Goal: Information Seeking & Learning: Learn about a topic

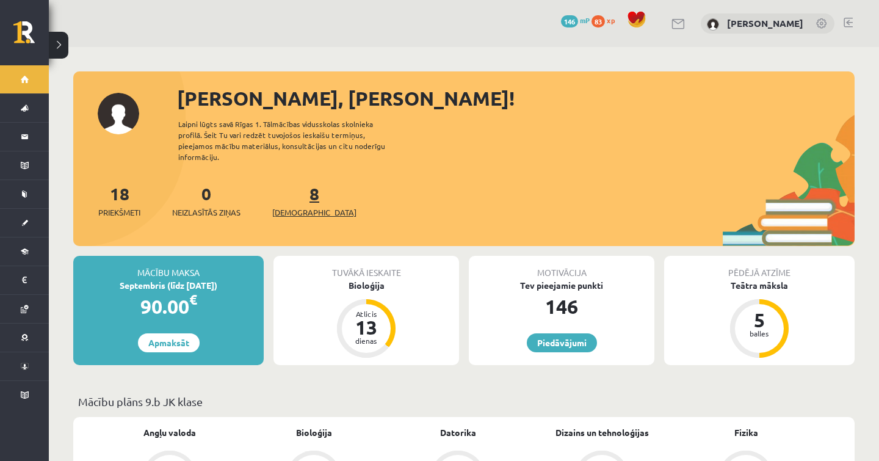
click at [296, 188] on link "8 Ieskaites" at bounding box center [314, 200] width 84 height 36
click at [298, 206] on span "[DEMOGRAPHIC_DATA]" at bounding box center [314, 212] width 84 height 12
click at [304, 206] on span "[DEMOGRAPHIC_DATA]" at bounding box center [314, 212] width 84 height 12
drag, startPoint x: 240, startPoint y: 213, endPoint x: 240, endPoint y: 179, distance: 33.6
click at [240, 212] on div "18 Priekšmeti 0 Neizlasītās ziņas 8 Ieskaites" at bounding box center [463, 213] width 781 height 65
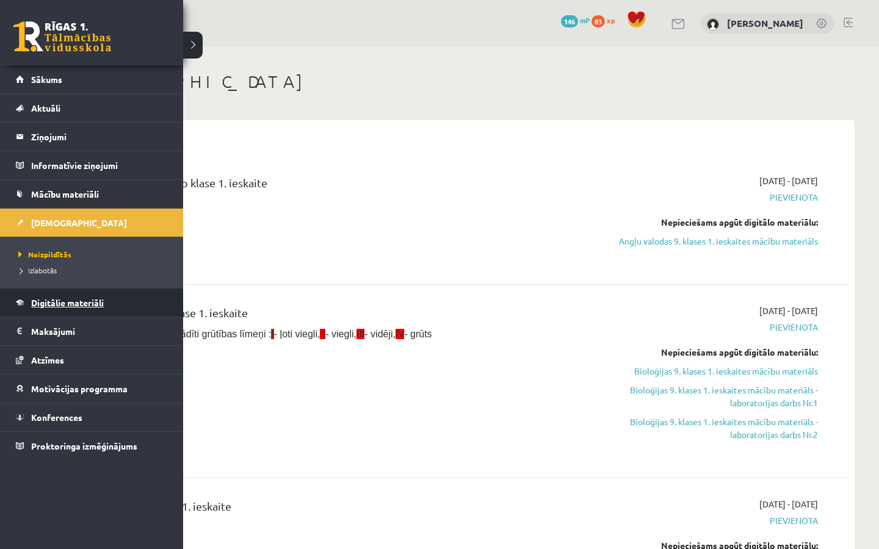
click at [51, 303] on span "Digitālie materiāli" at bounding box center [67, 302] width 73 height 11
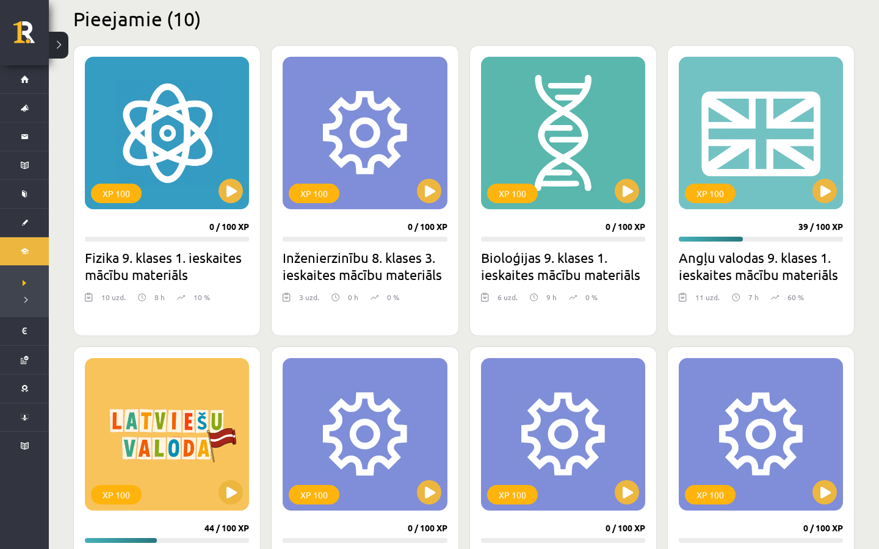
scroll to position [302, 0]
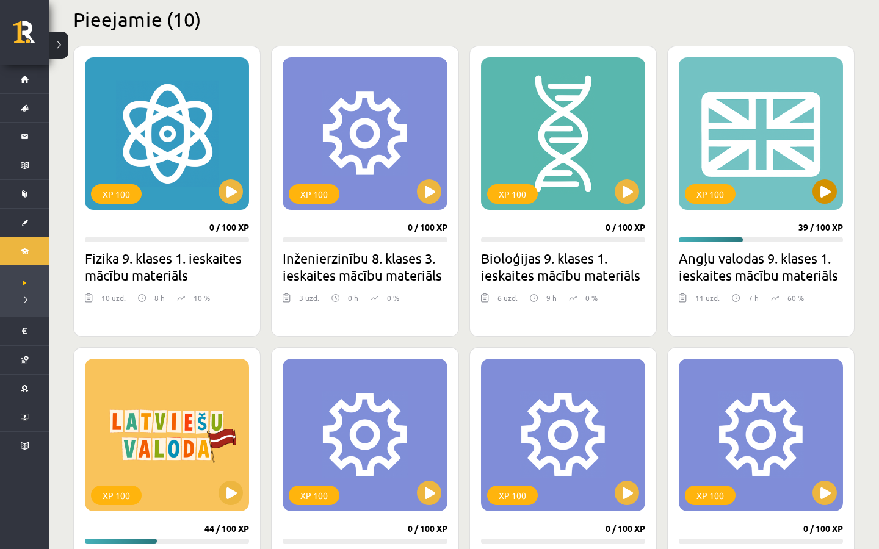
click at [821, 200] on button at bounding box center [824, 191] width 24 height 24
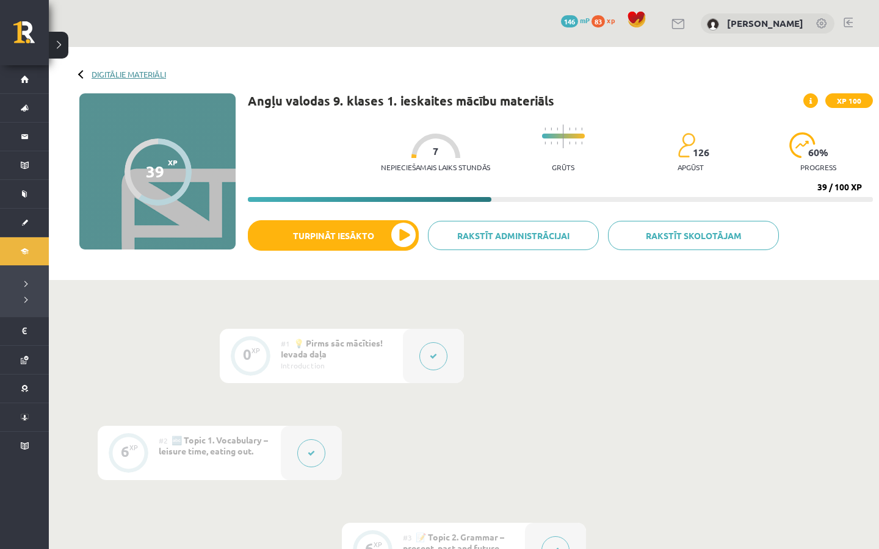
click at [100, 73] on link "Digitālie materiāli" at bounding box center [129, 74] width 74 height 9
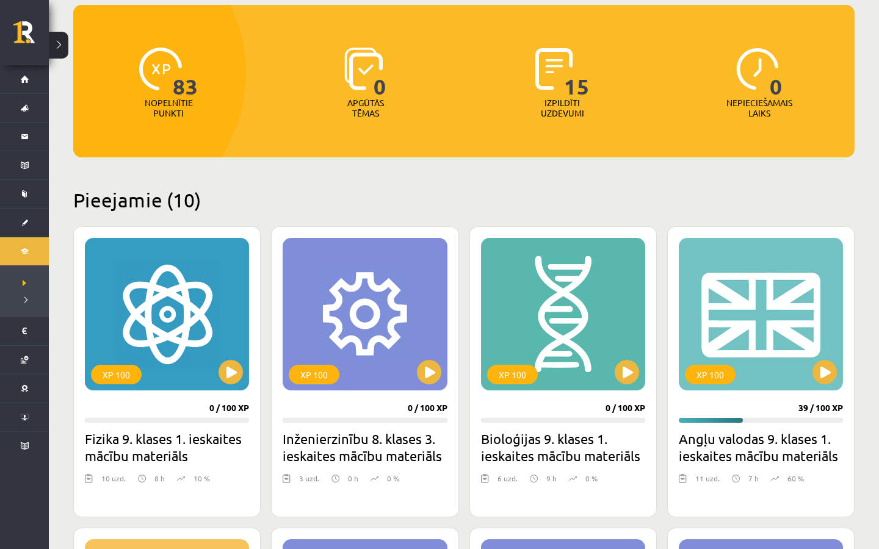
scroll to position [122, 0]
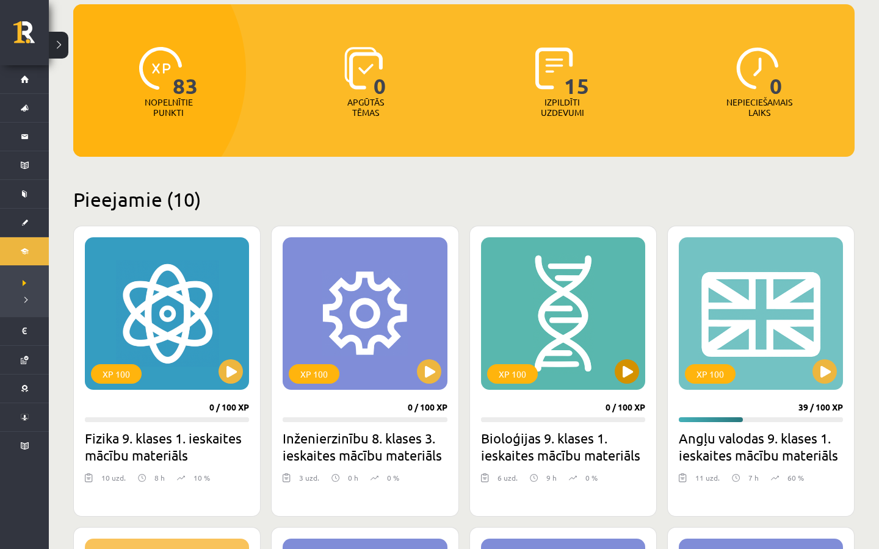
click at [616, 369] on button at bounding box center [626, 371] width 24 height 24
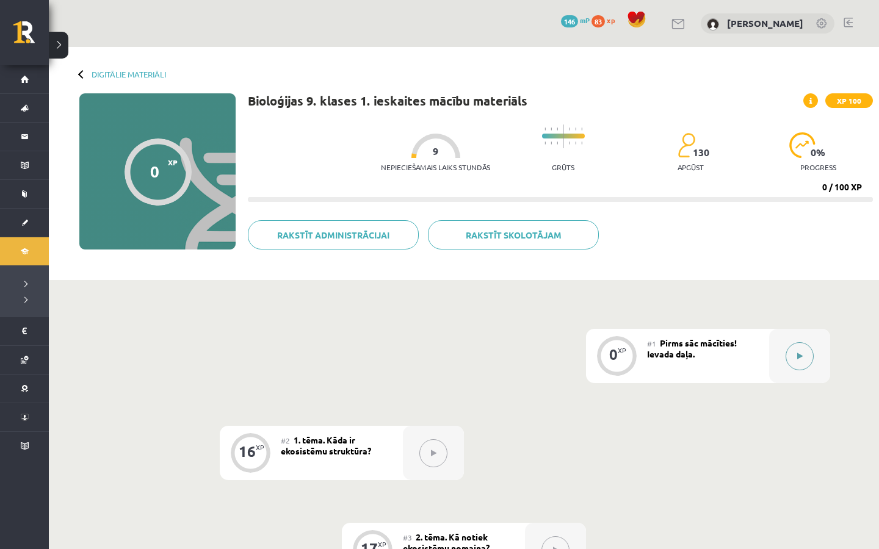
click at [804, 359] on button at bounding box center [799, 356] width 28 height 28
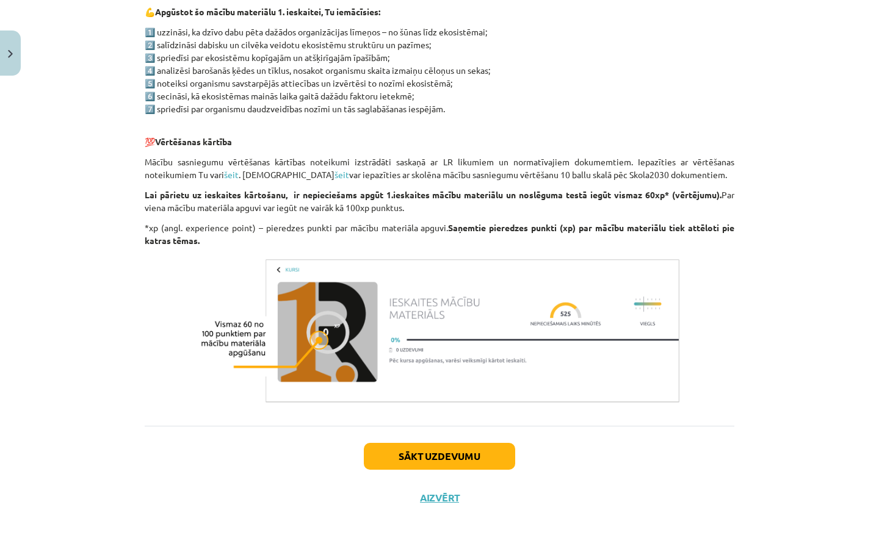
scroll to position [632, 0]
click at [458, 455] on button "Sākt uzdevumu" at bounding box center [439, 456] width 151 height 27
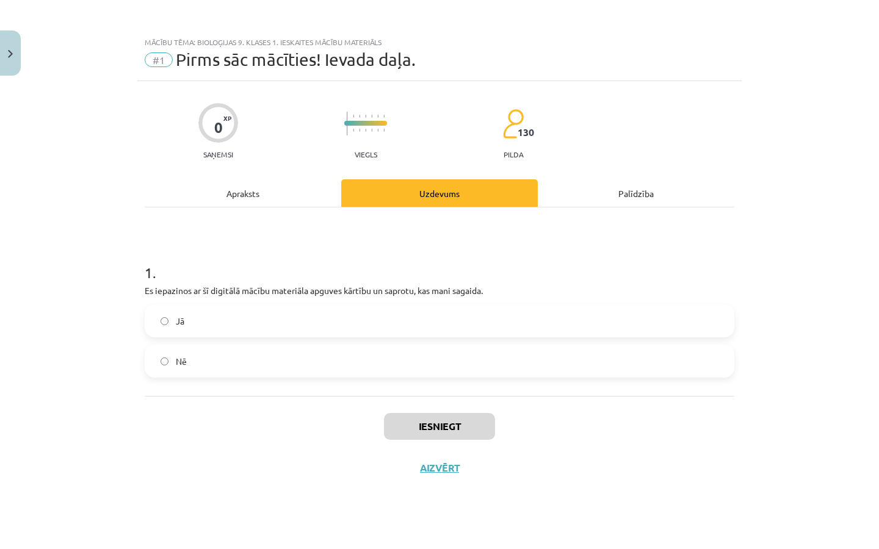
click at [275, 314] on label "Jā" at bounding box center [439, 321] width 587 height 31
click at [447, 420] on button "Iesniegt" at bounding box center [439, 426] width 111 height 27
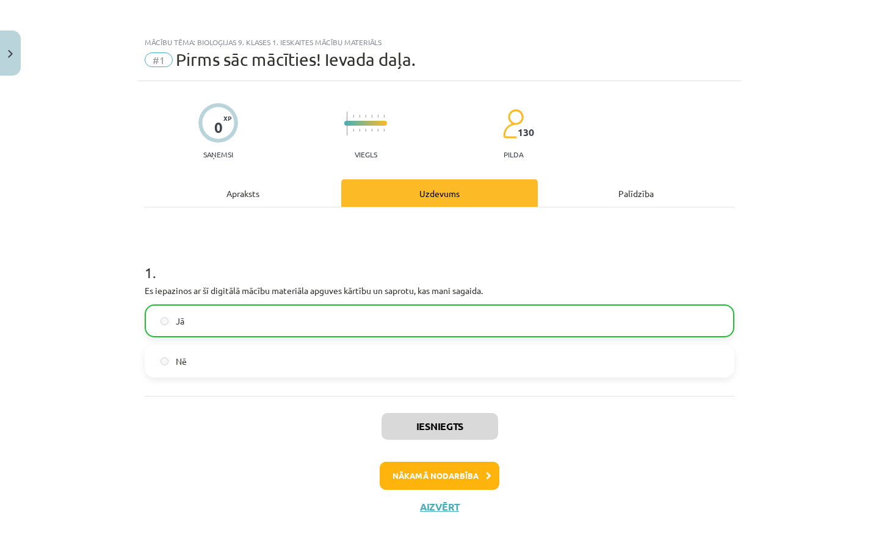
click at [460, 484] on button "Nākamā nodarbība" at bounding box center [440, 476] width 120 height 28
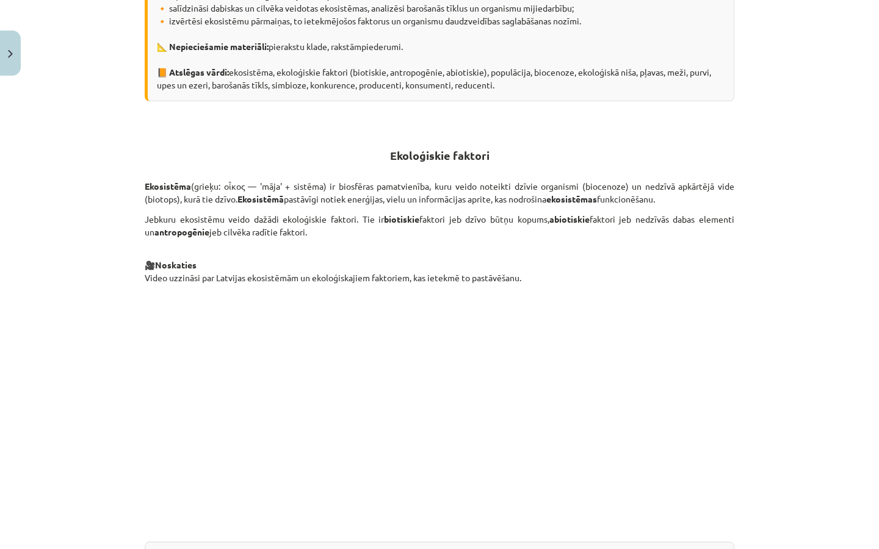
scroll to position [335, 0]
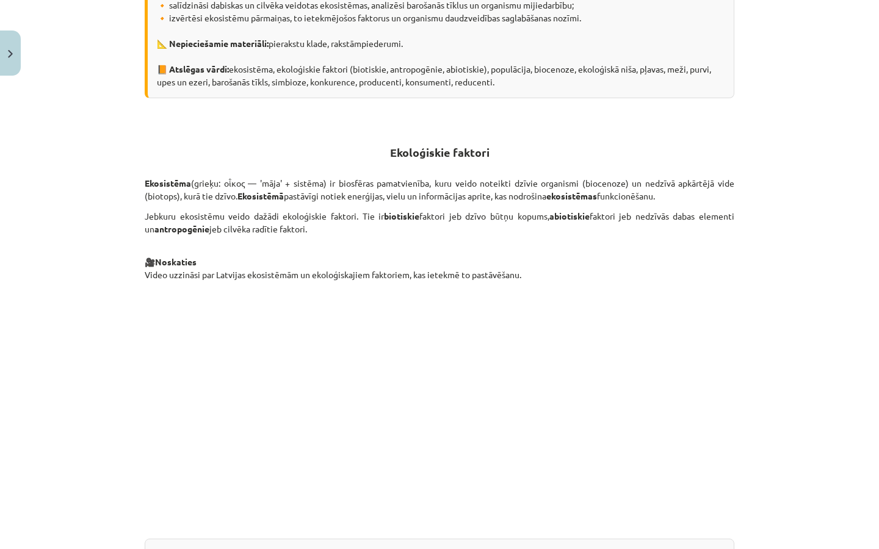
click at [611, 128] on div "Kāda ir ekosistēmu struktūra? 💪 Apgūstot šo tēmu, tu: 🔸 izpratīsi dzīvo sistēmu…" at bounding box center [439, 512] width 589 height 1259
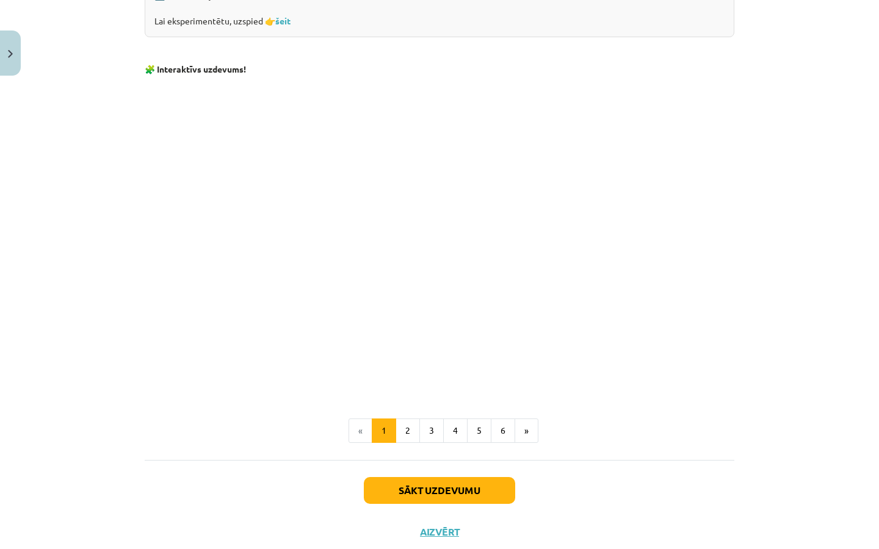
scroll to position [1086, 0]
click at [410, 425] on button "2" at bounding box center [407, 431] width 24 height 24
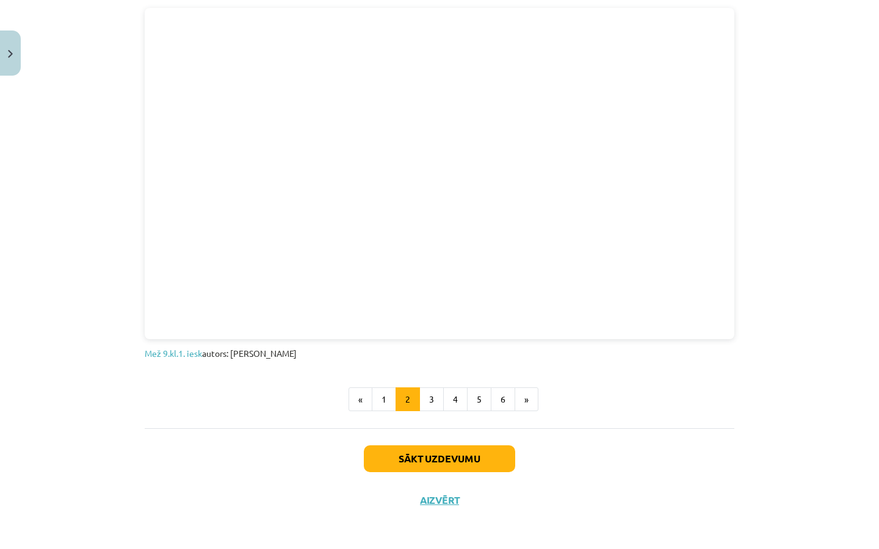
scroll to position [624, 0]
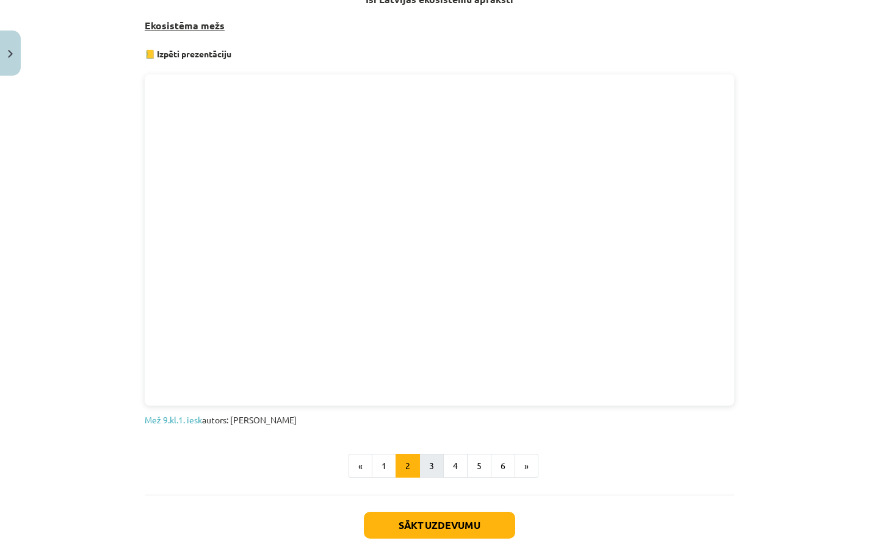
click at [430, 461] on button "3" at bounding box center [431, 466] width 24 height 24
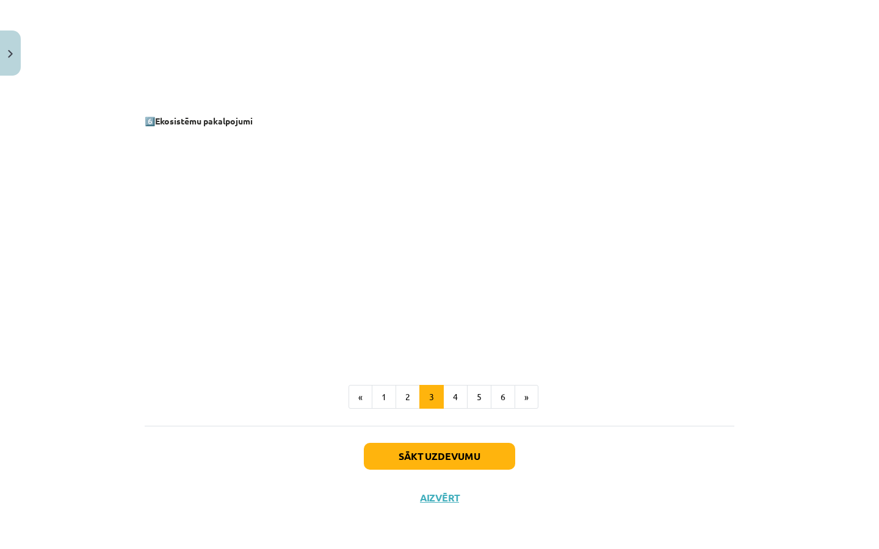
scroll to position [1590, 0]
click at [453, 400] on button "4" at bounding box center [455, 397] width 24 height 24
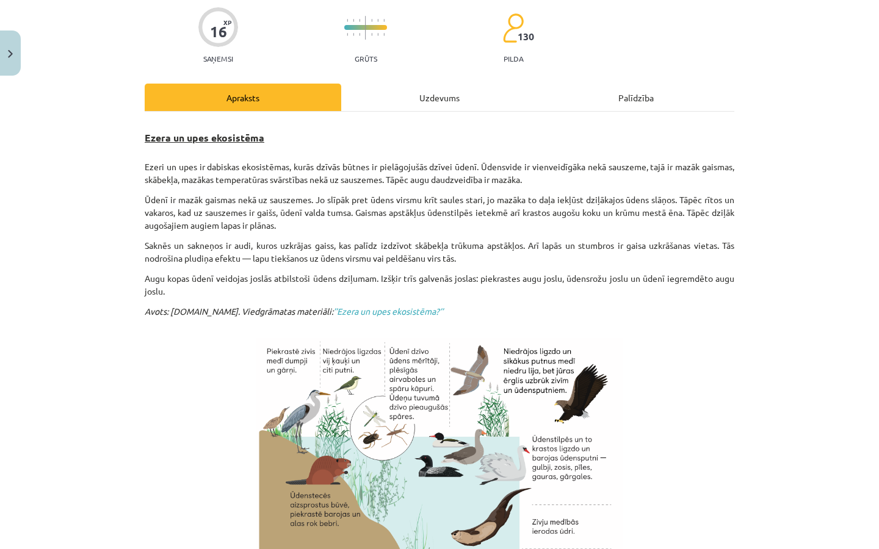
scroll to position [160, 0]
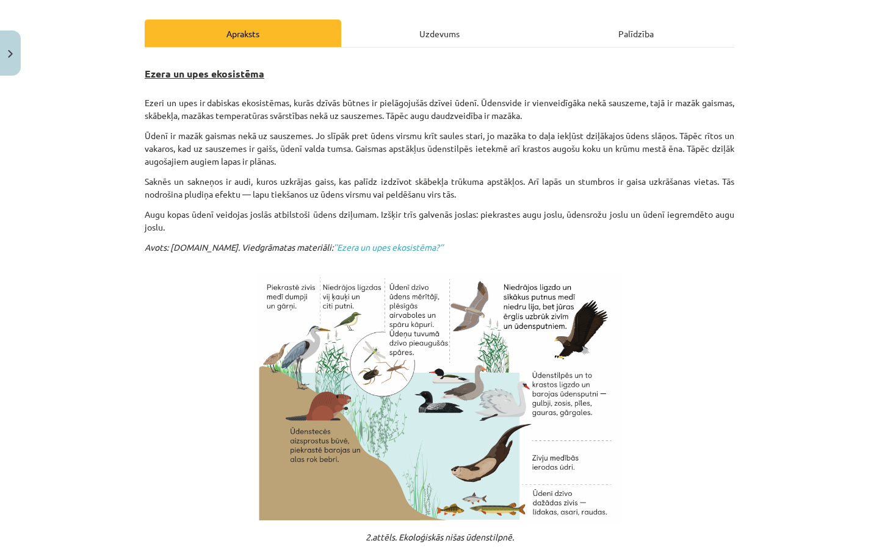
drag, startPoint x: 440, startPoint y: 13, endPoint x: 440, endPoint y: 535, distance: 522.3
click at [440, 13] on div "16 XP Saņemsi Grūts 130 pilda Apraksts Uzdevums Palīdzība Ezera un upes ekosist…" at bounding box center [439, 312] width 604 height 783
click at [436, 34] on div "Uzdevums" at bounding box center [439, 33] width 196 height 27
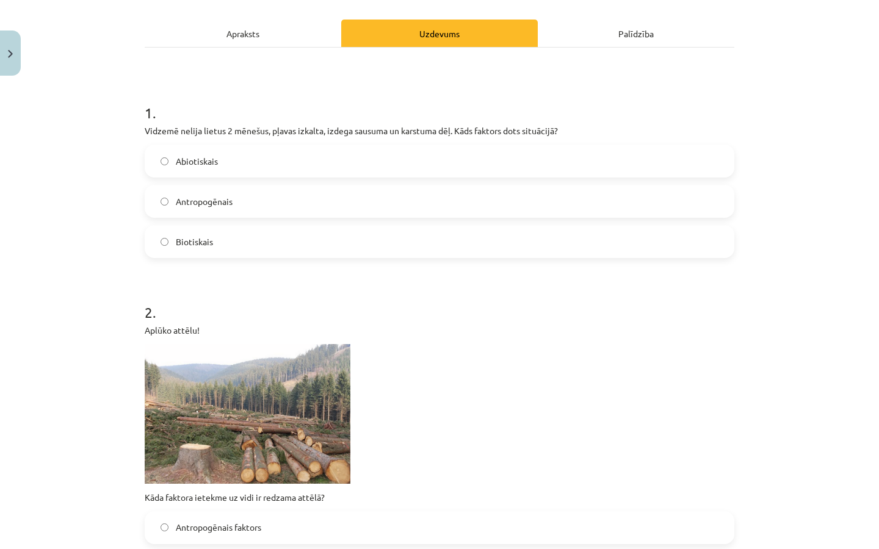
scroll to position [31, 0]
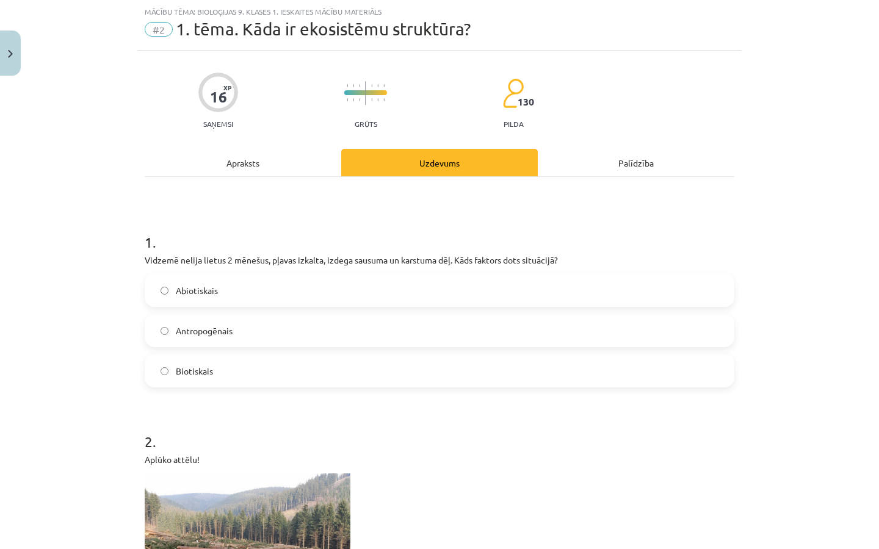
click at [272, 162] on div "Apraksts" at bounding box center [243, 162] width 196 height 27
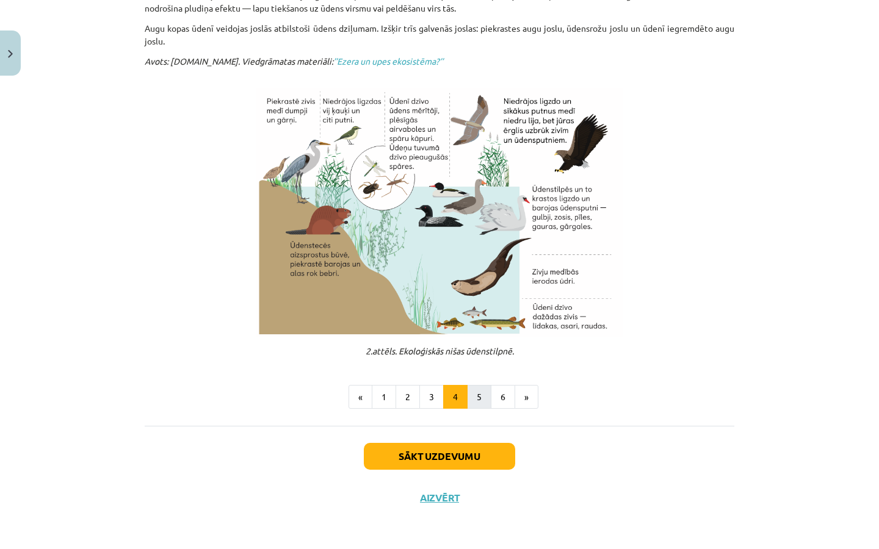
click at [488, 399] on button "5" at bounding box center [479, 397] width 24 height 24
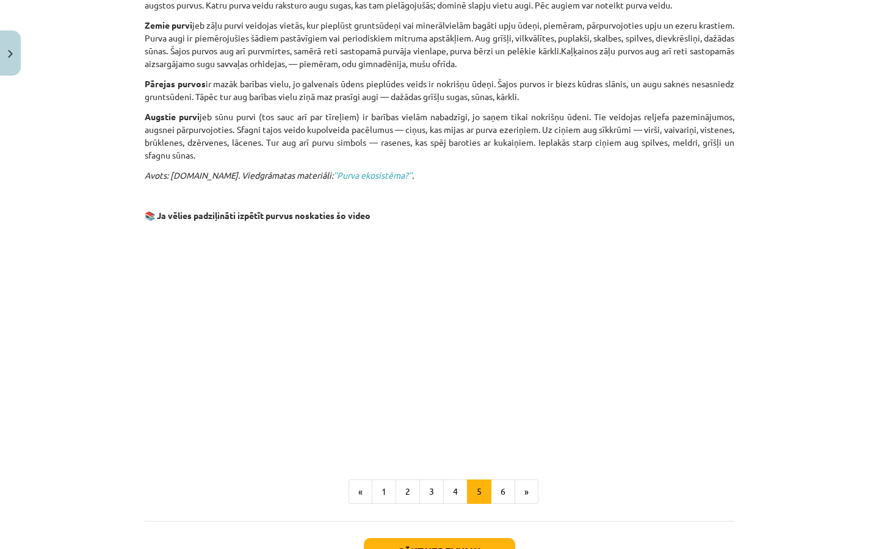
scroll to position [766, 0]
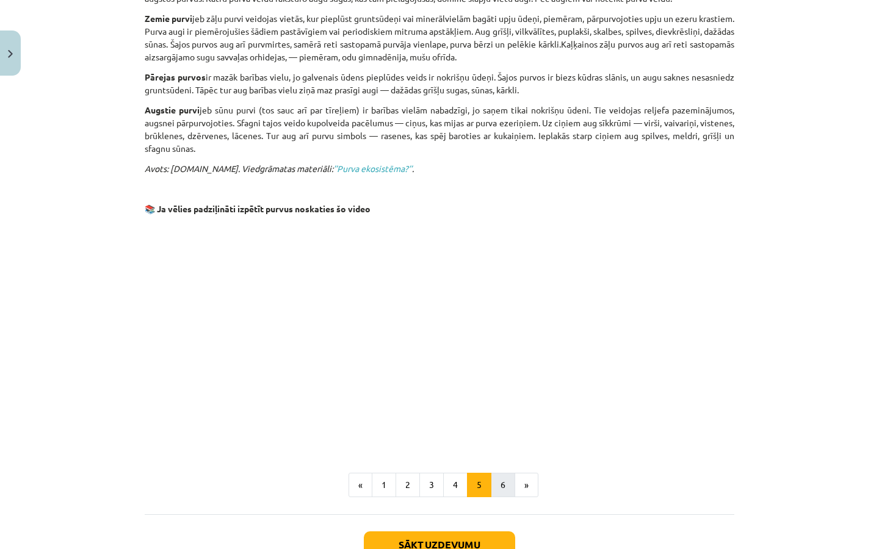
click at [508, 473] on button "6" at bounding box center [503, 485] width 24 height 24
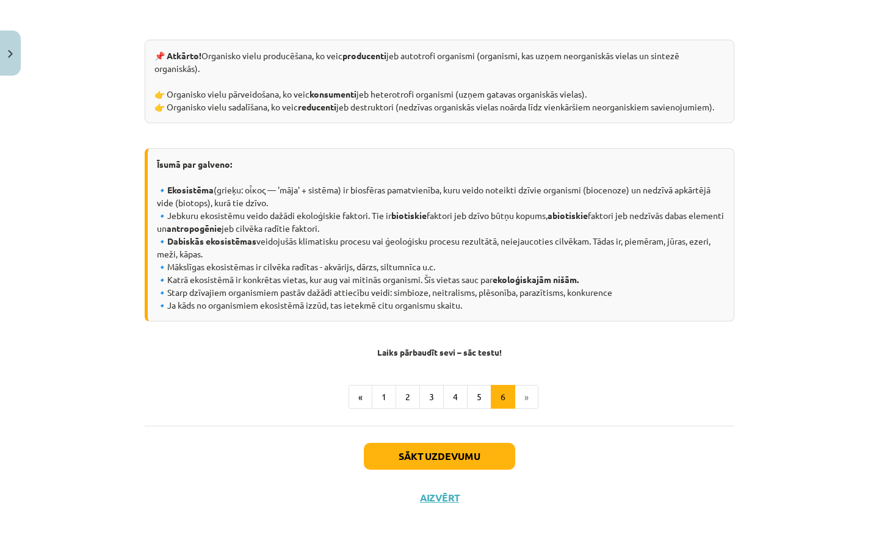
scroll to position [537, 0]
click at [524, 397] on li "»" at bounding box center [526, 397] width 23 height 24
click at [471, 447] on button "Sākt uzdevumu" at bounding box center [439, 456] width 151 height 27
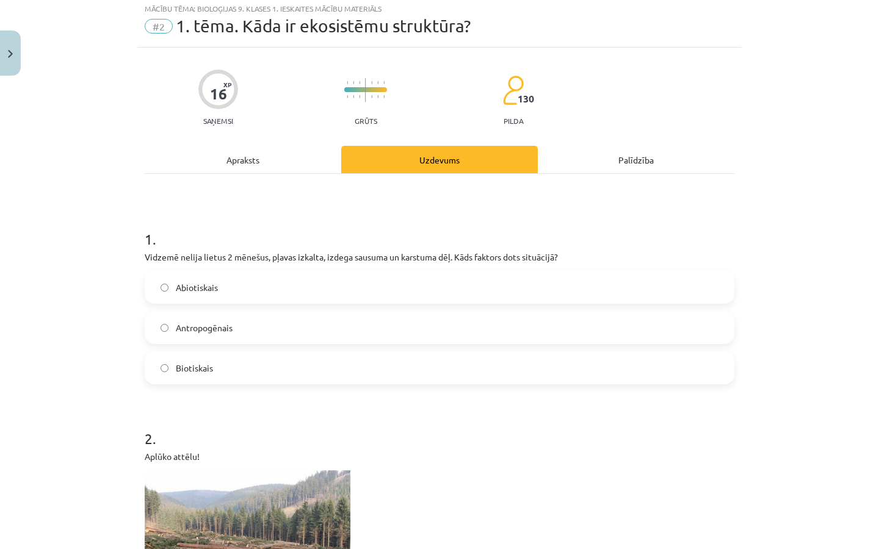
scroll to position [31, 0]
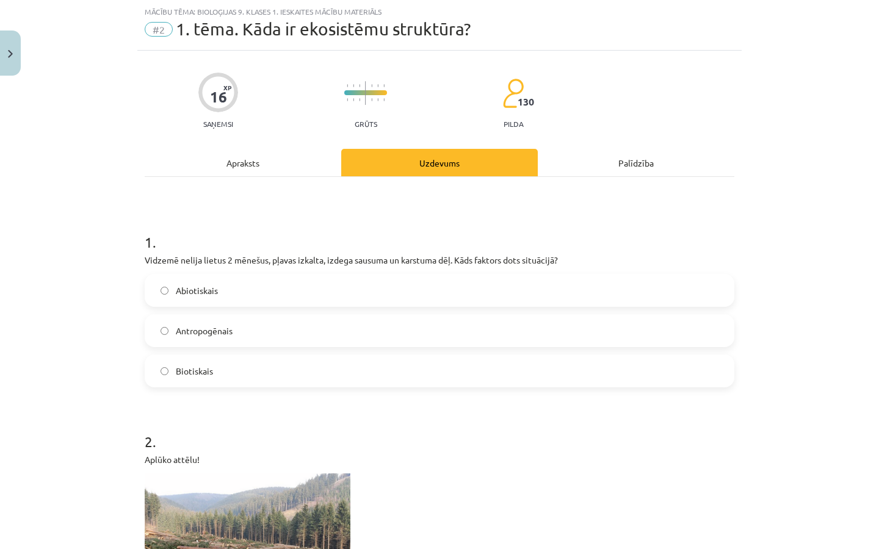
click at [401, 289] on label "Abiotiskais" at bounding box center [439, 290] width 587 height 31
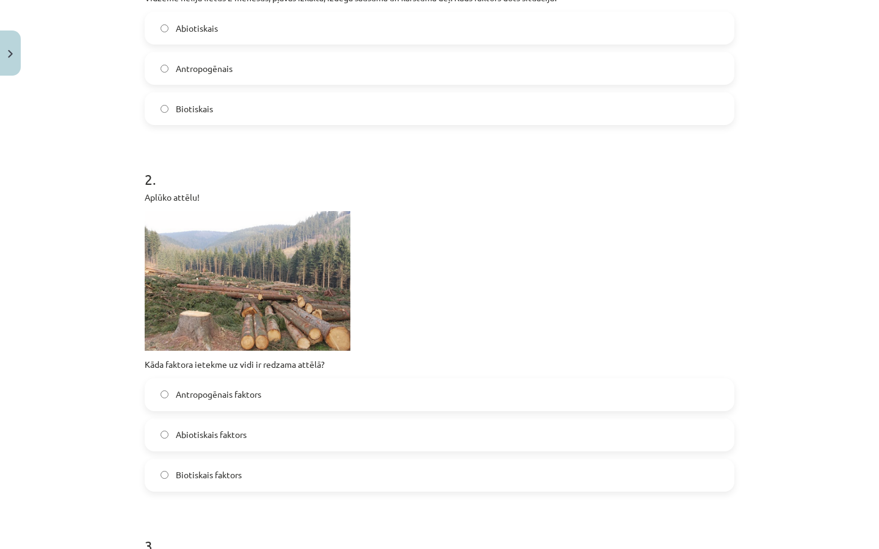
scroll to position [293, 0]
click at [256, 405] on label "Antropogēnais faktors" at bounding box center [439, 394] width 587 height 31
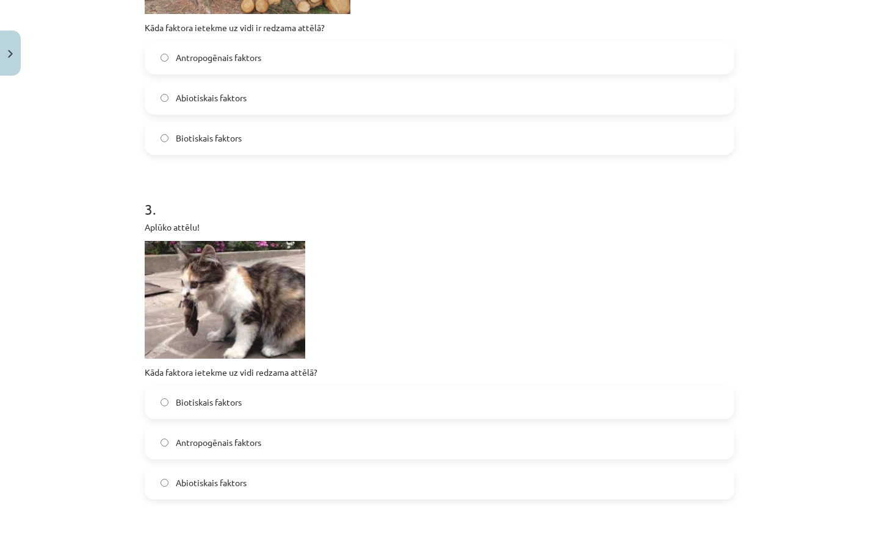
scroll to position [635, 0]
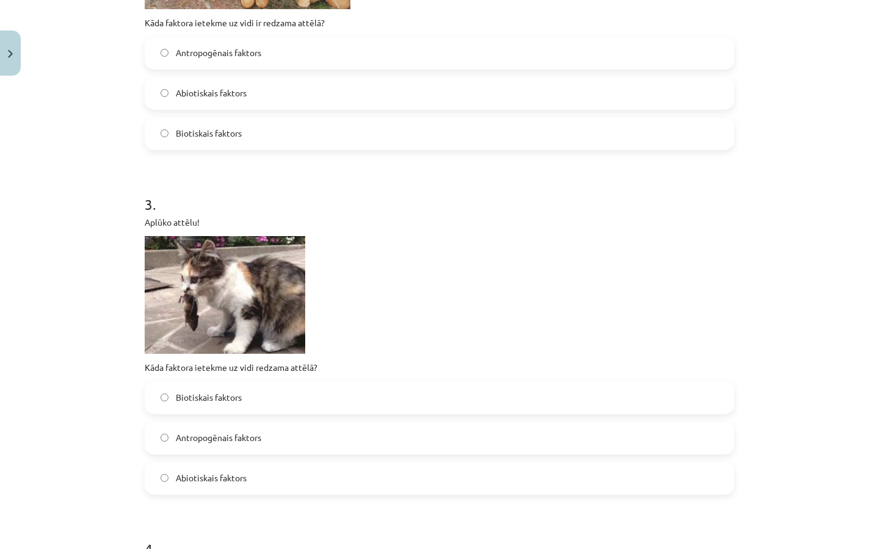
click at [247, 394] on label "Biotiskais faktors" at bounding box center [439, 398] width 587 height 31
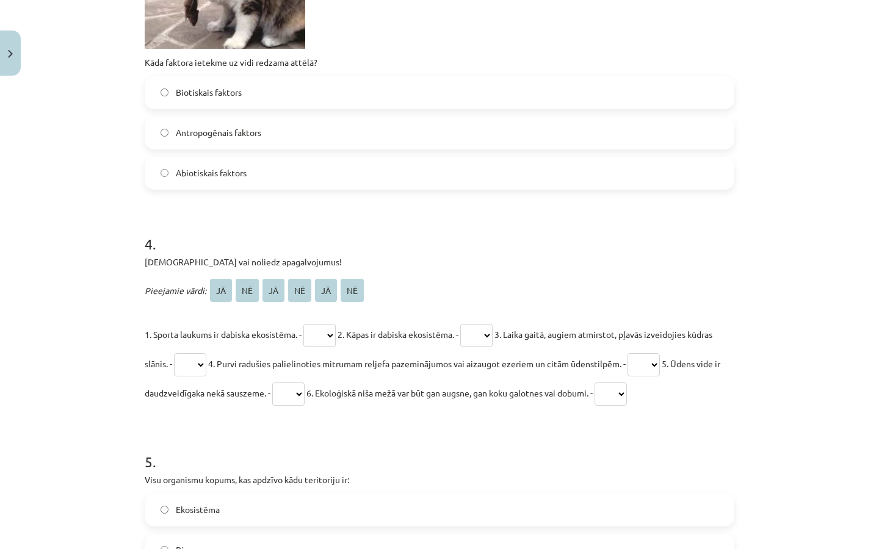
scroll to position [940, 0]
click at [222, 293] on span "JĀ" at bounding box center [221, 289] width 22 height 23
select select "**"
click at [485, 324] on p "1. Sporta laukums ir dabiska ekosistēma. - ** ** ** ** ** ** 2. Kāpas ir dabisk…" at bounding box center [439, 363] width 589 height 88
select select "**"
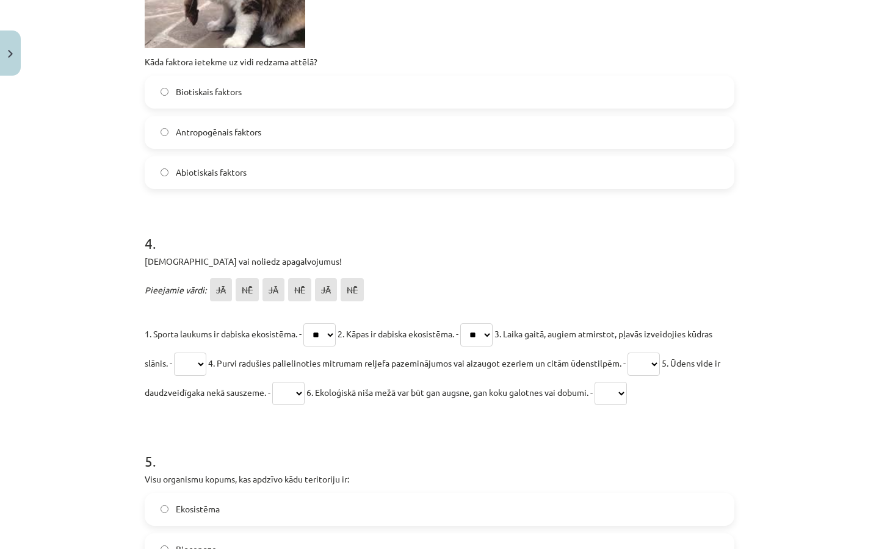
select select "**"
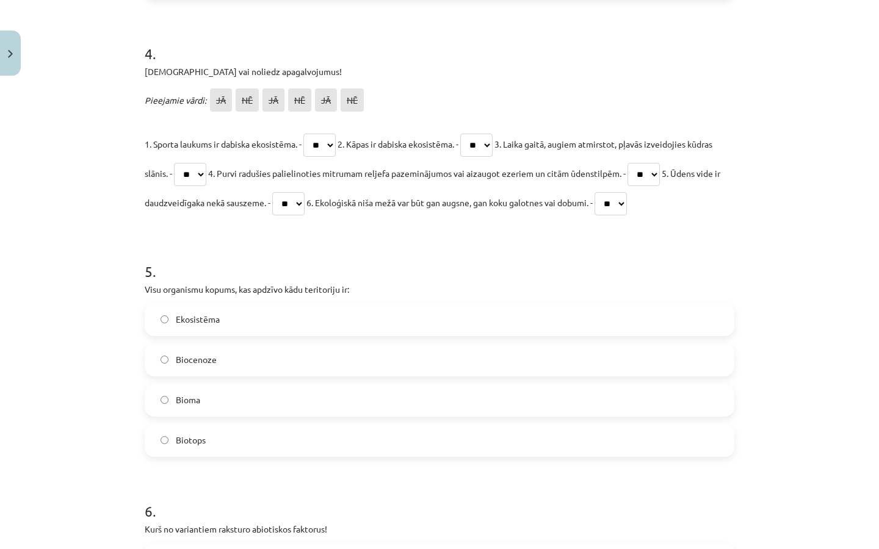
scroll to position [1132, 0]
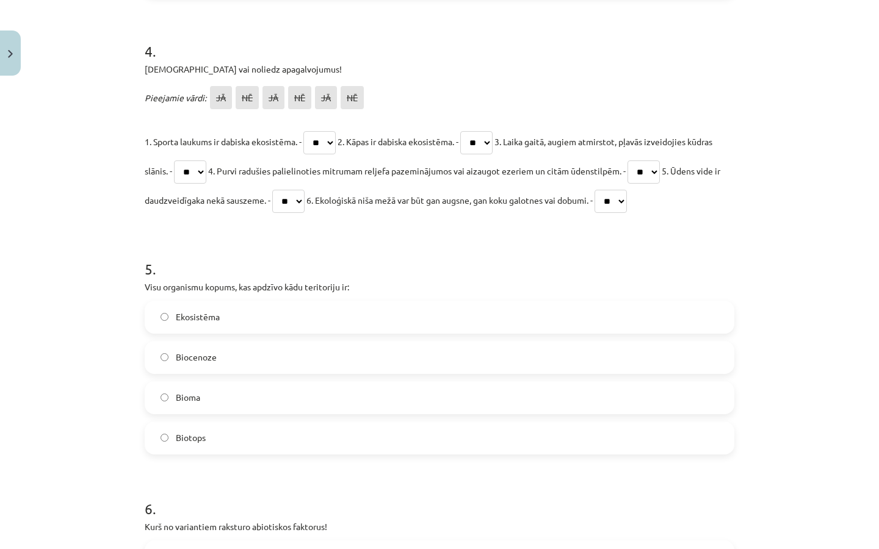
click at [274, 329] on label "Ekosistēma" at bounding box center [439, 317] width 587 height 31
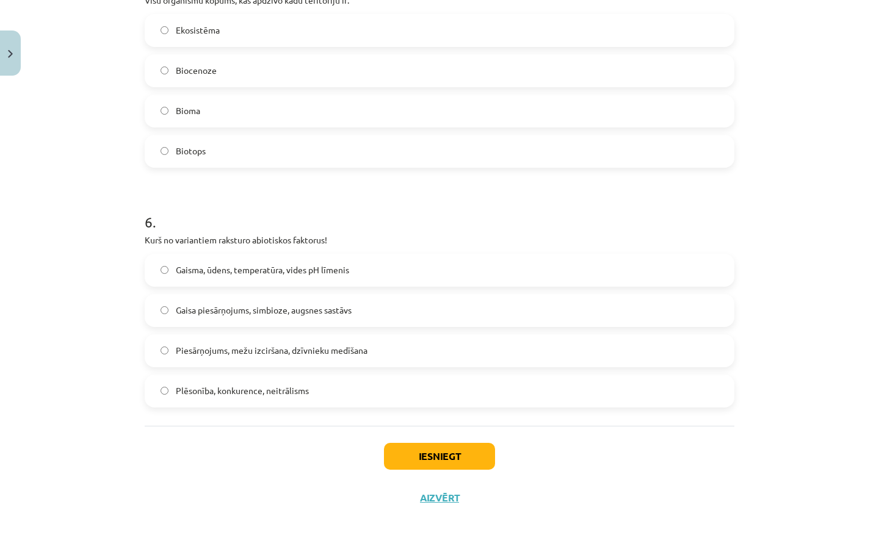
scroll to position [1421, 0]
click at [287, 275] on span "Gaisma, ūdens, temperatūra, vides pH līmenis" at bounding box center [262, 270] width 173 height 13
click at [418, 449] on button "Iesniegt" at bounding box center [439, 456] width 111 height 27
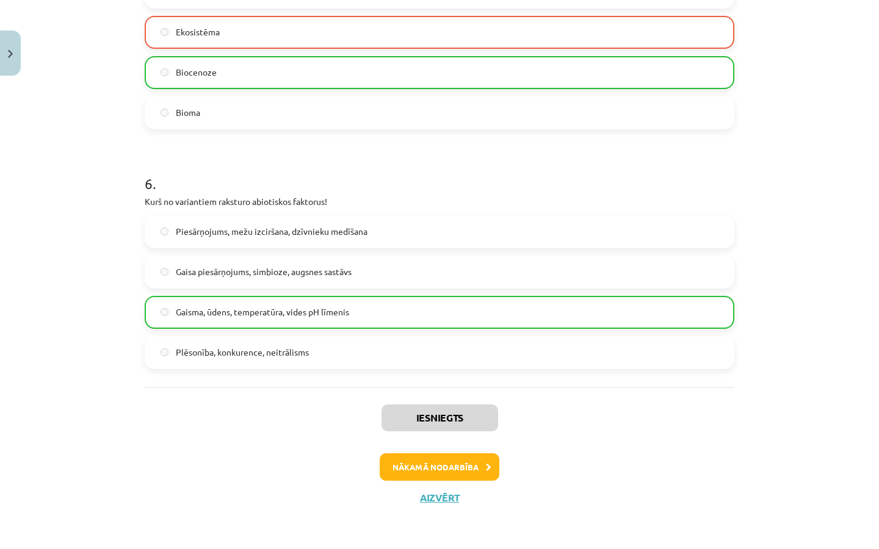
scroll to position [1460, 0]
click at [324, 316] on span "Gaisma, ūdens, temperatūra, vides pH līmenis" at bounding box center [262, 312] width 173 height 13
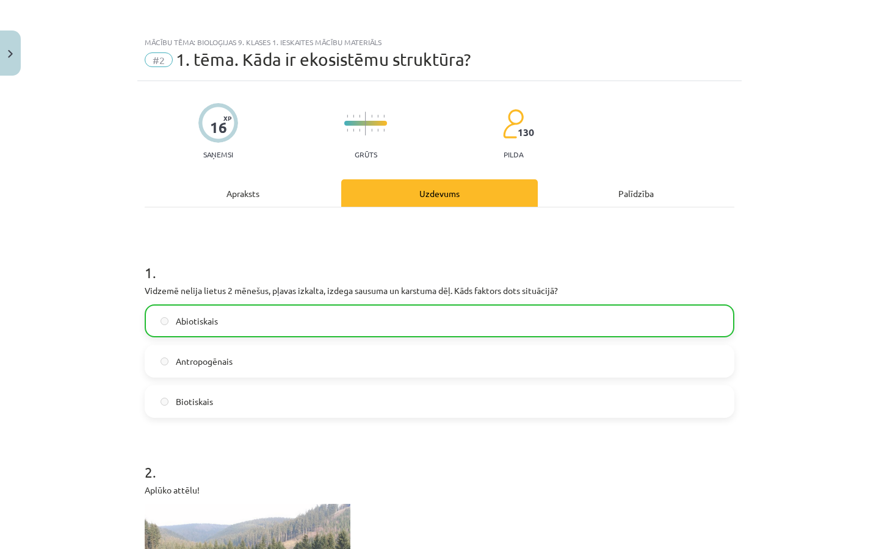
scroll to position [0, 0]
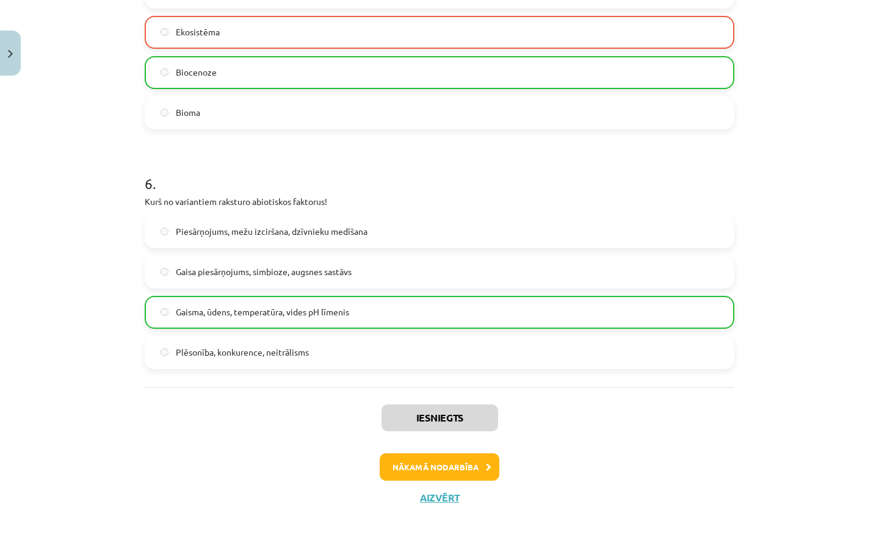
click at [426, 469] on button "Nākamā nodarbība" at bounding box center [440, 467] width 120 height 28
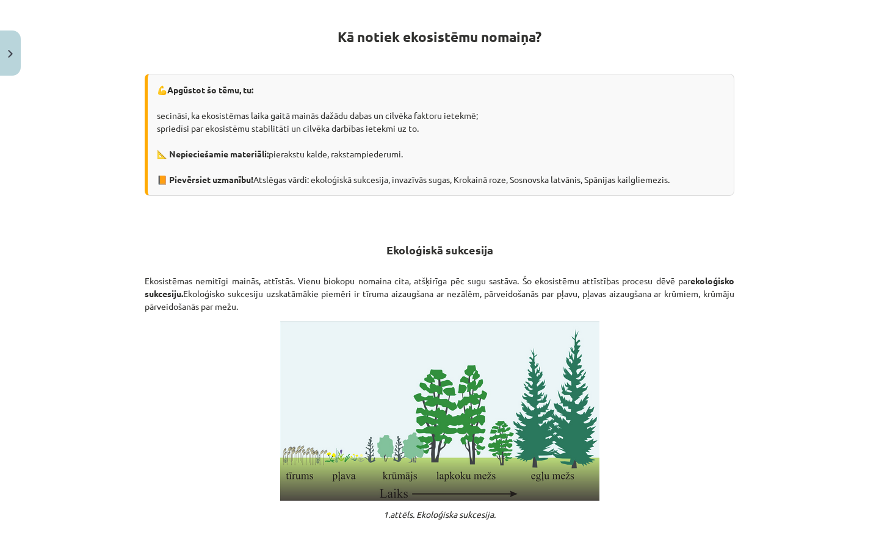
scroll to position [218, 0]
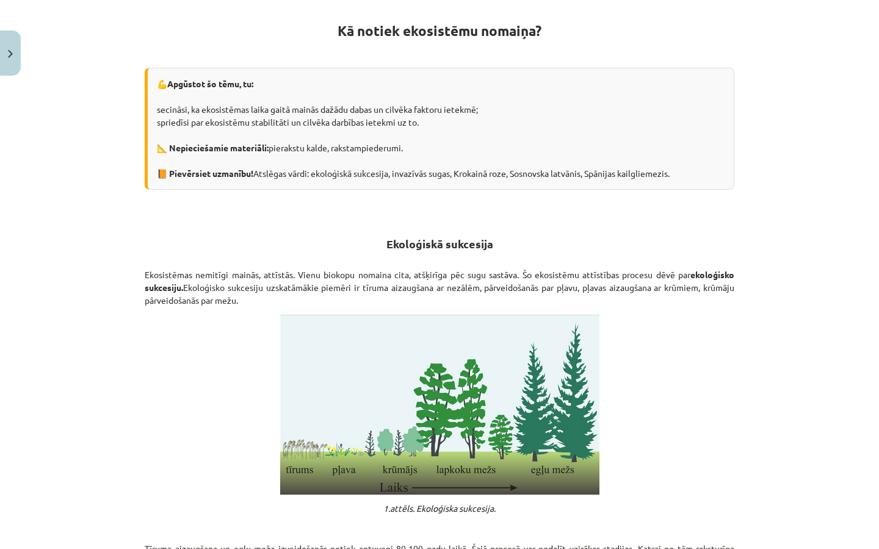
click at [669, 272] on p "Ekosistēmas nemitīgi mainās, attīstās. Vienu biokopu nomaina cita, atšķirīga pē…" at bounding box center [439, 287] width 589 height 38
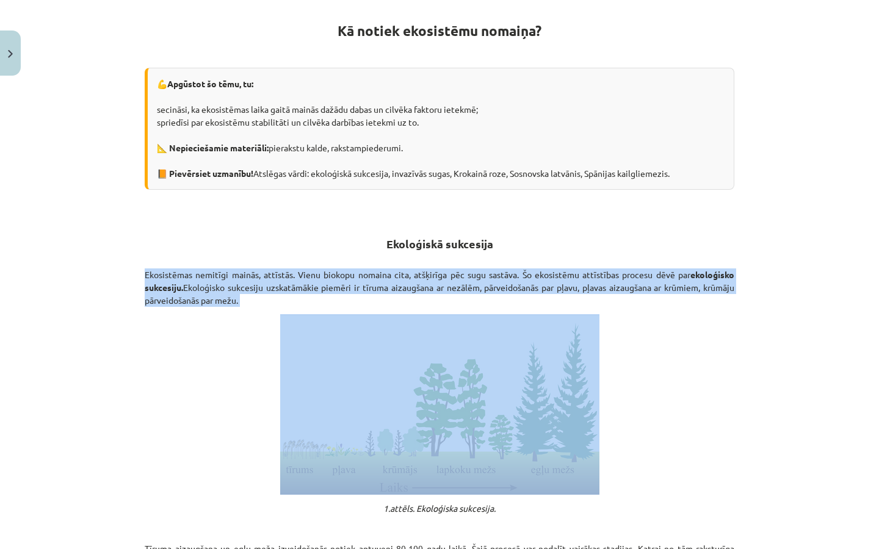
click at [669, 272] on p "Ekosistēmas nemitīgi mainās, attīstās. Vienu biokopu nomaina cita, atšķirīga pē…" at bounding box center [439, 287] width 589 height 38
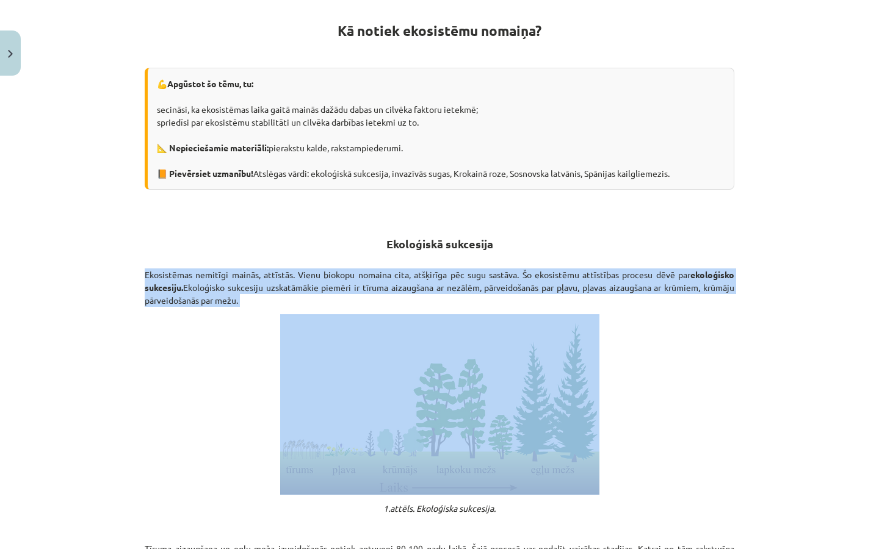
click at [656, 284] on p "Ekosistēmas nemitīgi mainās, attīstās. Vienu biokopu nomaina cita, atšķirīga pē…" at bounding box center [439, 287] width 589 height 38
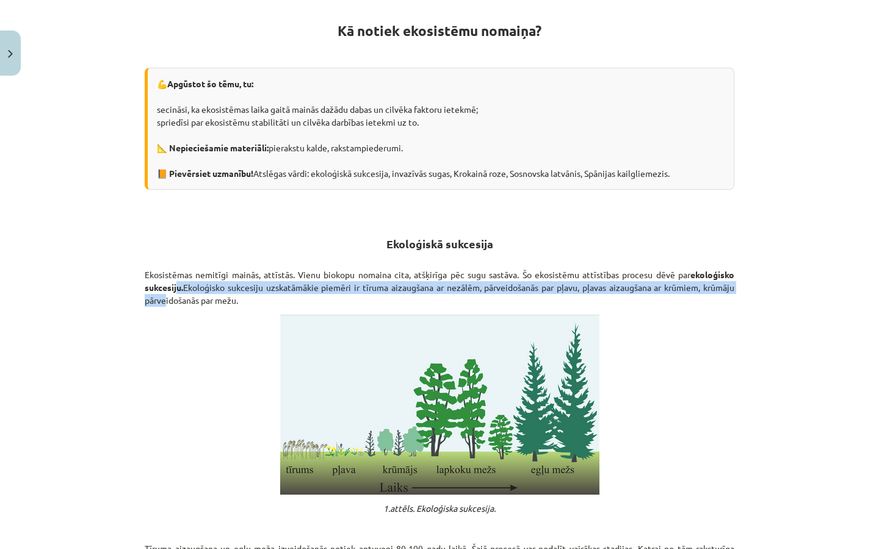
drag, startPoint x: 164, startPoint y: 292, endPoint x: 174, endPoint y: 287, distance: 11.2
click at [174, 287] on p "Ekosistēmas nemitīgi mainās, attīstās. Vienu biokopu nomaina cita, atšķirīga pē…" at bounding box center [439, 287] width 589 height 38
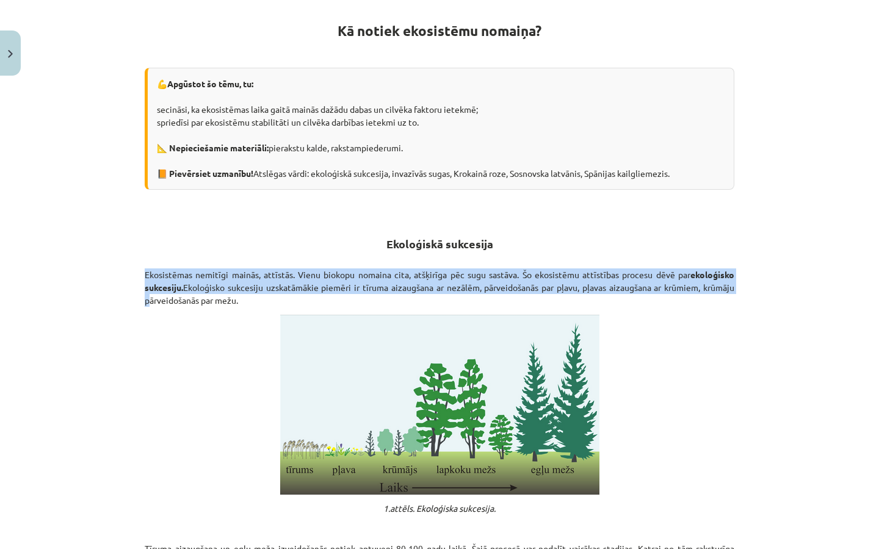
drag, startPoint x: 138, startPoint y: 292, endPoint x: 448, endPoint y: 252, distance: 312.6
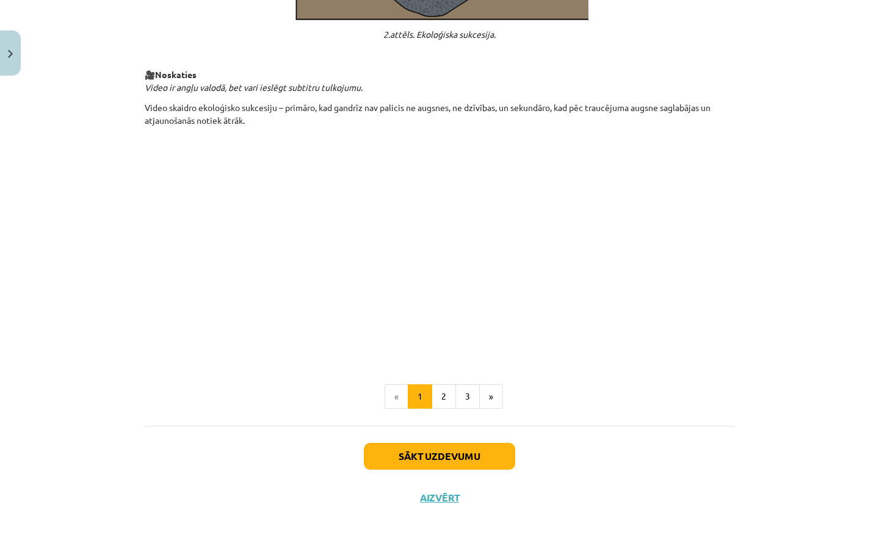
scroll to position [1189, 0]
click at [443, 389] on button "2" at bounding box center [443, 396] width 24 height 24
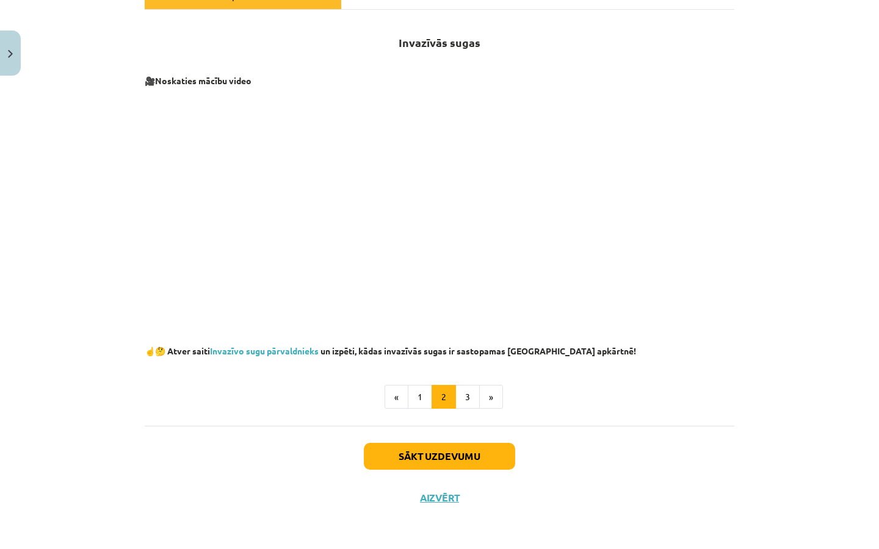
scroll to position [200, 0]
click at [472, 390] on button "3" at bounding box center [467, 397] width 24 height 24
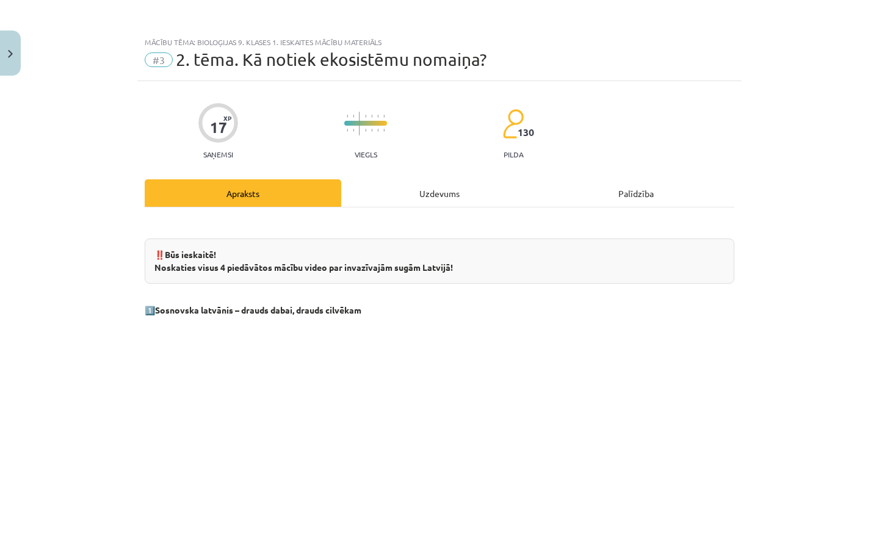
scroll to position [0, 0]
click at [426, 184] on div "Uzdevums" at bounding box center [439, 192] width 196 height 27
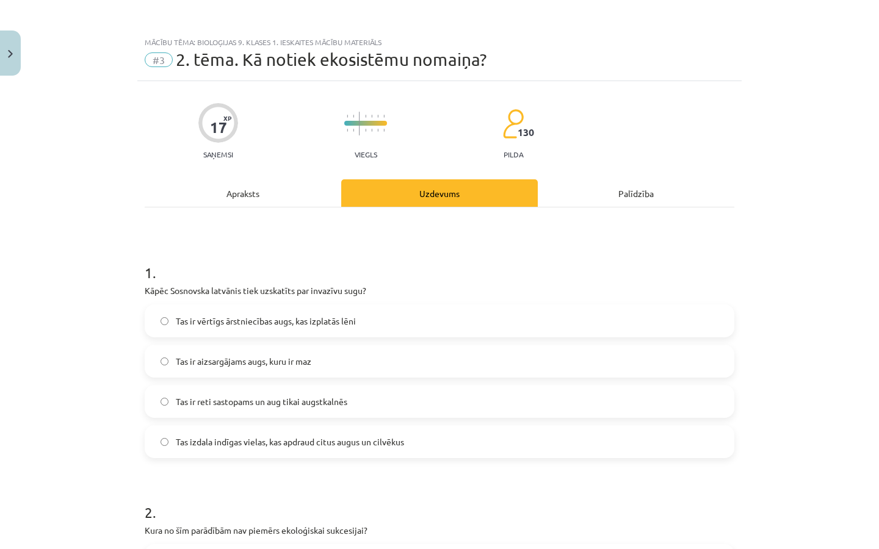
scroll to position [31, 0]
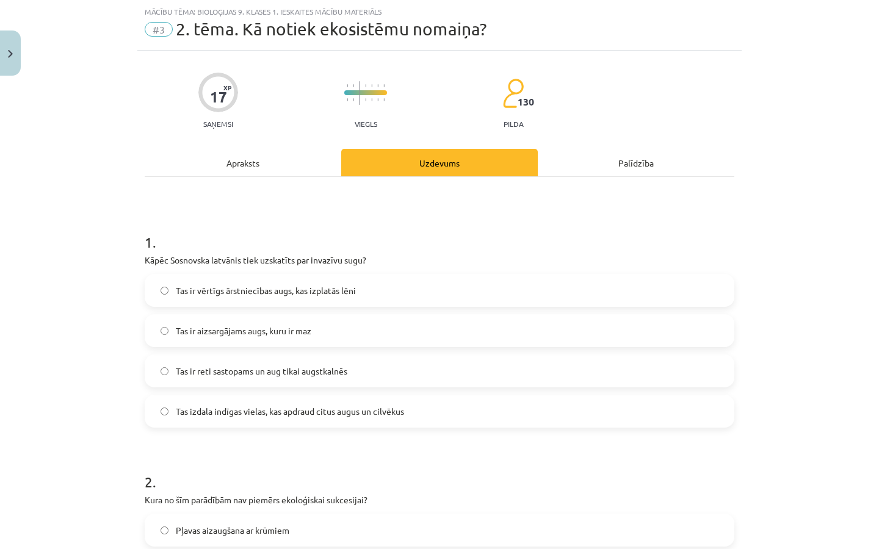
click at [274, 175] on div "Apraksts" at bounding box center [243, 162] width 196 height 27
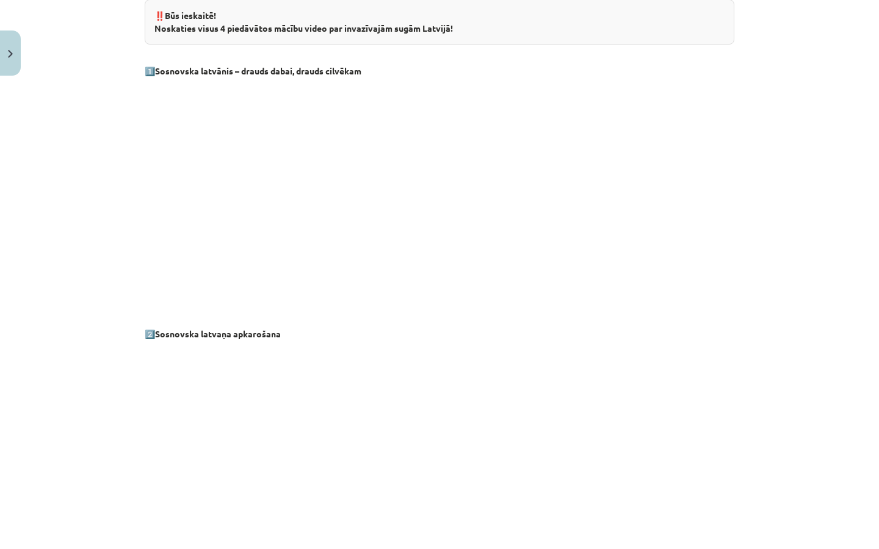
scroll to position [235, 0]
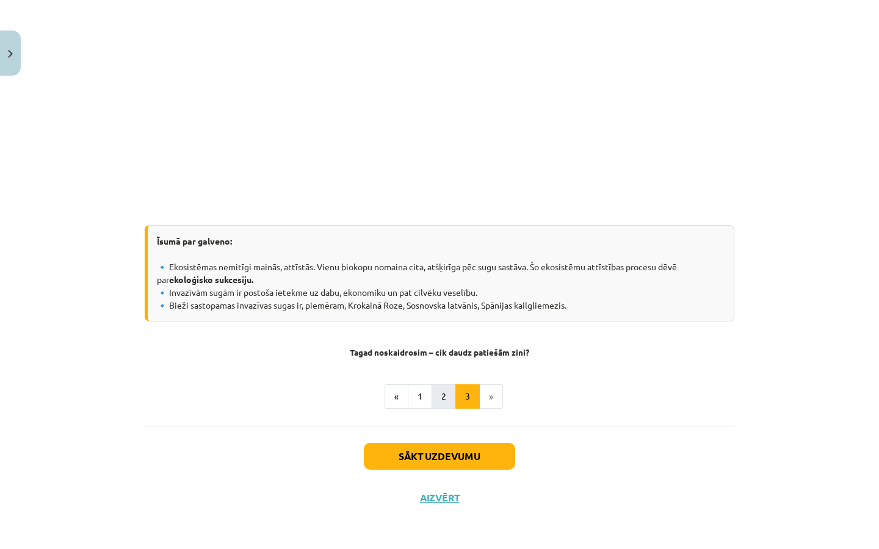
click at [442, 391] on button "2" at bounding box center [443, 396] width 24 height 24
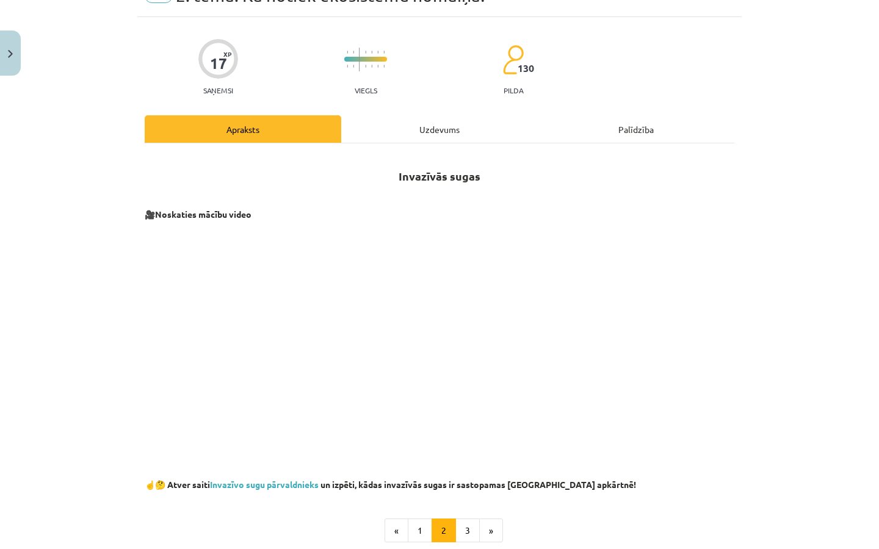
scroll to position [146, 0]
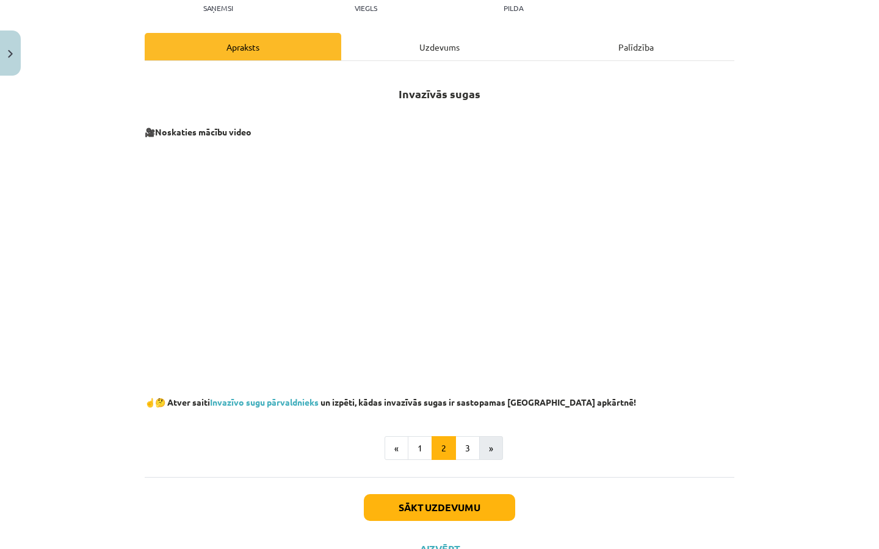
click at [482, 452] on button "»" at bounding box center [491, 448] width 24 height 24
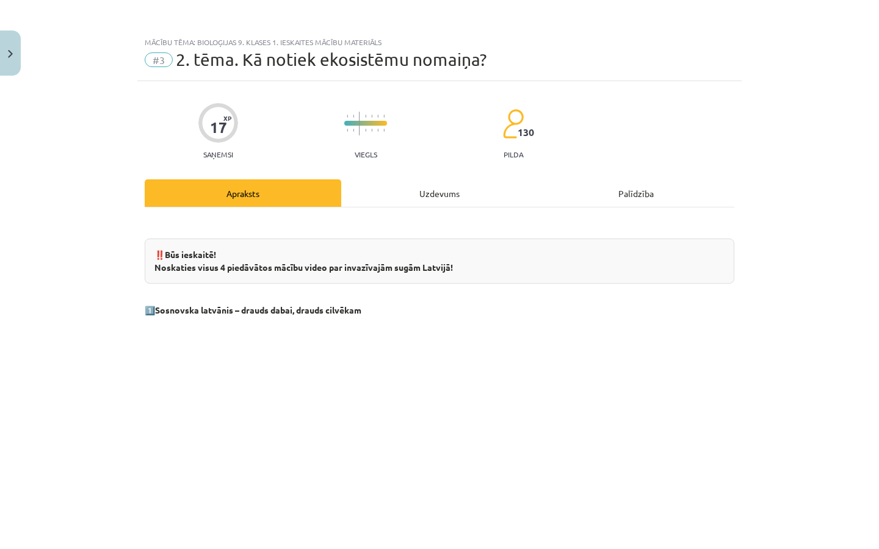
scroll to position [0, 0]
click at [427, 201] on div "Uzdevums" at bounding box center [439, 192] width 196 height 27
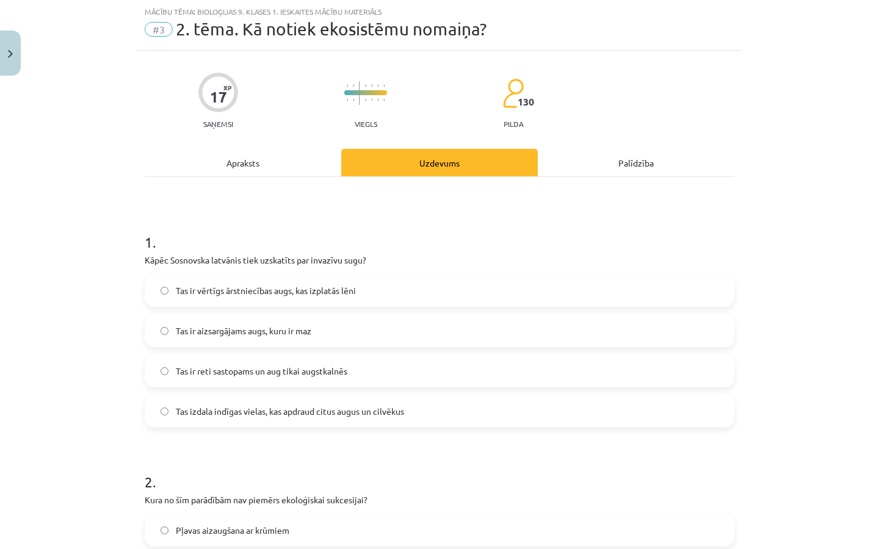
scroll to position [27, 0]
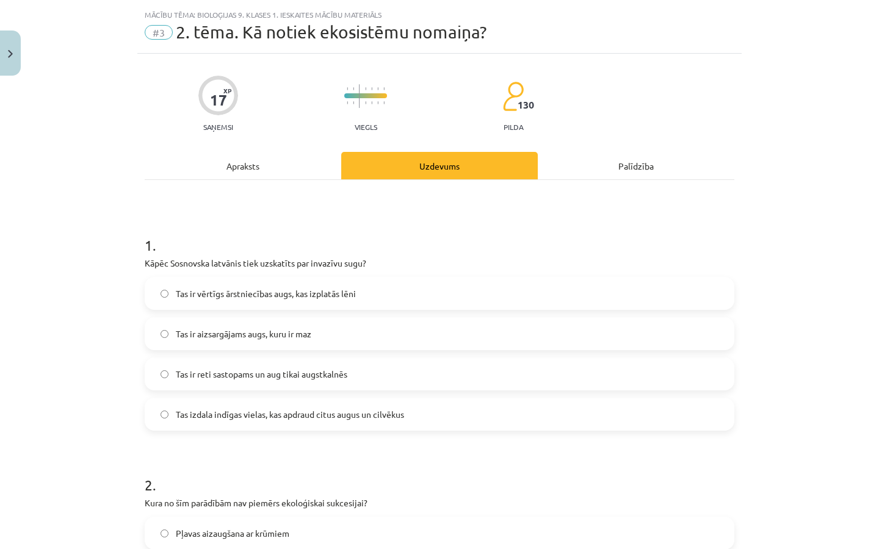
click at [428, 265] on p "Kāpēc Sosnovska latvānis tiek uzskatīts par invazīvu sugu?" at bounding box center [439, 263] width 589 height 13
click at [428, 273] on div "1 . Kāpēc Sosnovska latvānis tiek uzskatīts par invazīvu sugu? Tas ir vērtīgs ā…" at bounding box center [439, 322] width 589 height 215
click at [427, 262] on p "Kāpēc Sosnovska latvānis tiek uzskatīts par invazīvu sugu?" at bounding box center [439, 263] width 589 height 13
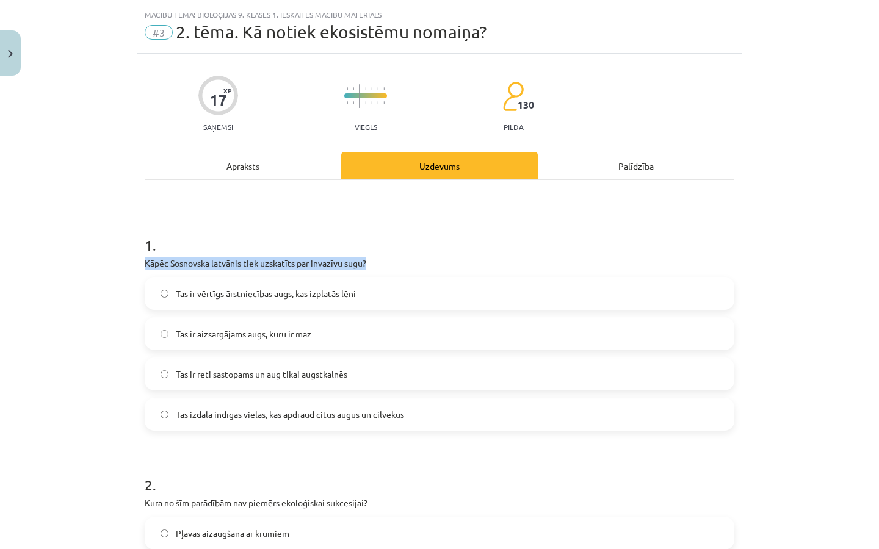
drag, startPoint x: 414, startPoint y: 264, endPoint x: 143, endPoint y: 260, distance: 271.5
drag, startPoint x: 136, startPoint y: 240, endPoint x: 422, endPoint y: 286, distance: 289.2
click at [422, 286] on div "Mācību tēma: Bioloģijas 9. klases 1. ieskaites mācību materiāls #3 2. tēma. Kā …" at bounding box center [439, 274] width 879 height 549
click at [422, 286] on label "Tas ir vērtīgs ārstniecības augs, kas izplatās lēni" at bounding box center [439, 293] width 587 height 31
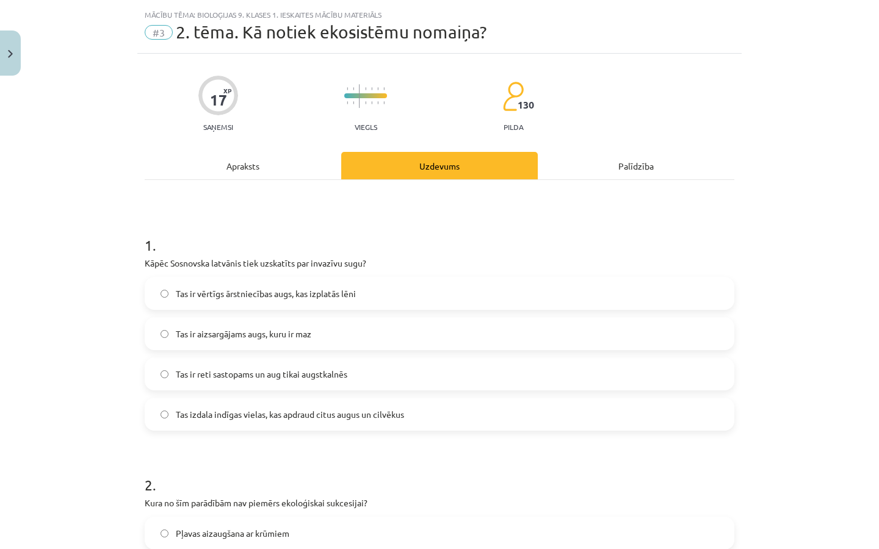
click at [396, 247] on h1 "1 ." at bounding box center [439, 234] width 589 height 38
click at [411, 330] on label "Tas ir aizsargājams augs, kuru ir maz" at bounding box center [439, 334] width 587 height 31
click at [428, 365] on label "Tas ir reti sastopams un aug tikai augstkalnēs" at bounding box center [439, 374] width 587 height 31
click at [409, 404] on label "Tas izdala indīgas vielas, kas apdraud citus augus un cilvēkus" at bounding box center [439, 414] width 587 height 31
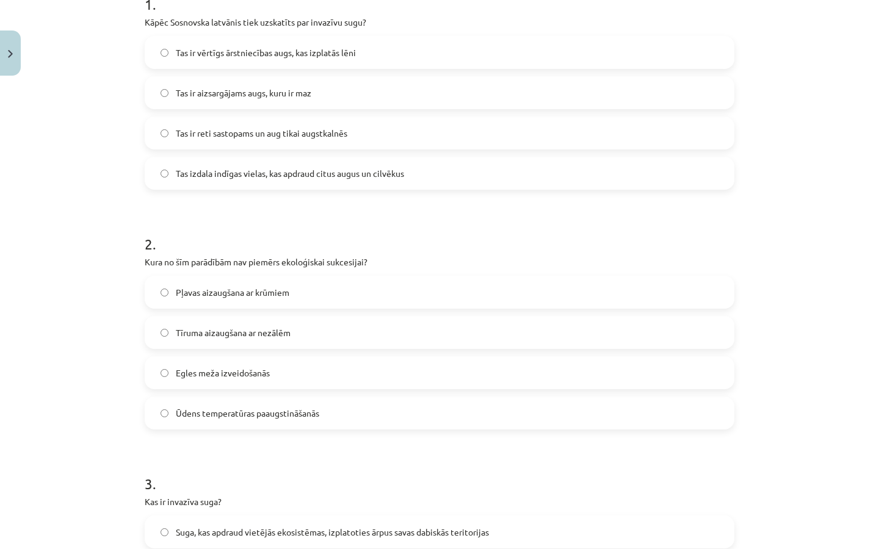
scroll to position [266, 0]
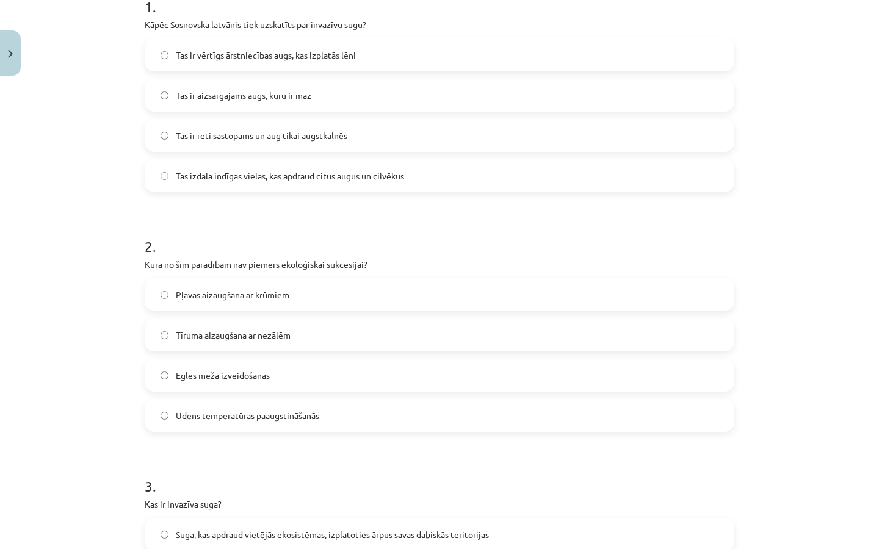
click at [309, 417] on span "Ūdens temperatūras paaugstināšanās" at bounding box center [247, 415] width 143 height 13
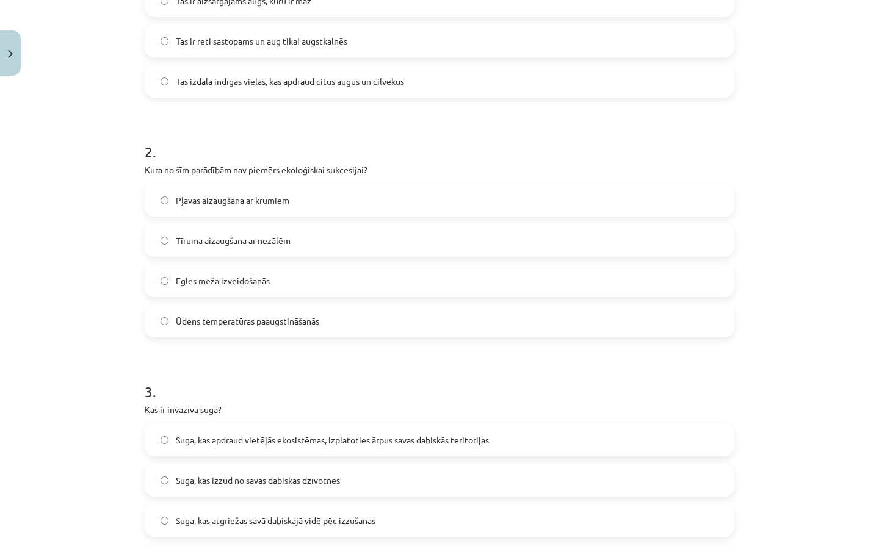
scroll to position [362, 0]
click at [281, 333] on label "Ūdens temperatūras paaugstināšanās" at bounding box center [439, 319] width 587 height 31
click at [253, 278] on span "Egles meža izveidošanās" at bounding box center [223, 279] width 94 height 13
click at [243, 220] on div "Pļavas aizaugšana ar krūmiem Tīruma aizaugšana ar nezālēm Egles meža izveidošan…" at bounding box center [439, 259] width 589 height 154
click at [243, 211] on label "Pļavas aizaugšana ar krūmiem" at bounding box center [439, 199] width 587 height 31
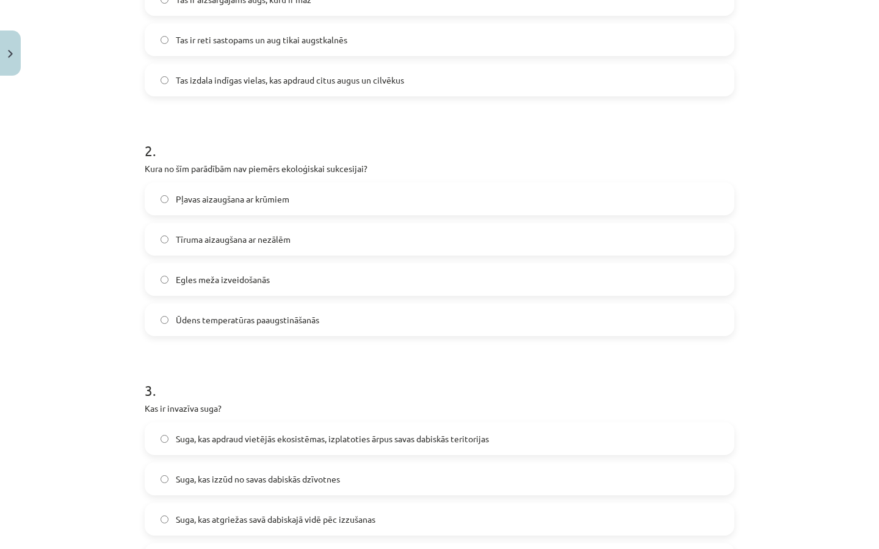
click at [248, 245] on span "Tīruma aizaugšana ar nezālēm" at bounding box center [233, 239] width 115 height 13
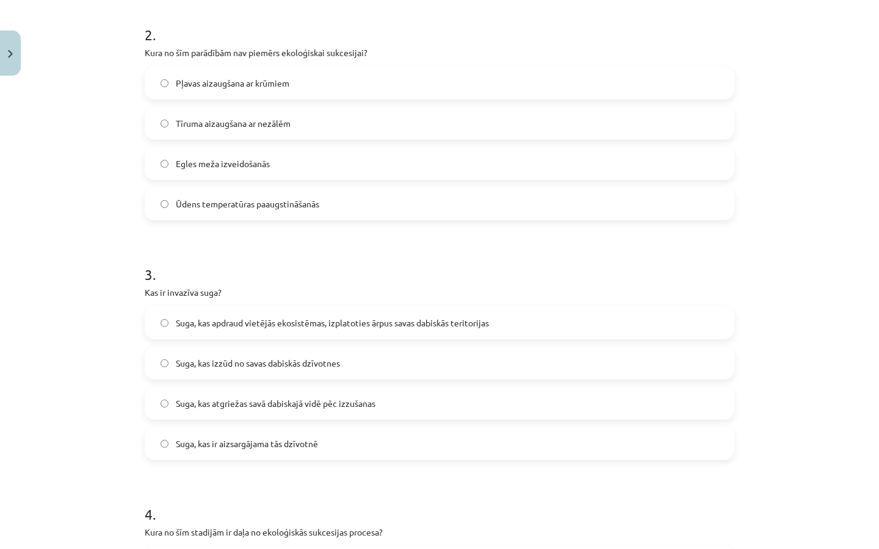
scroll to position [477, 0]
click at [215, 199] on span "Ūdens temperatūras paaugstināšanās" at bounding box center [247, 205] width 143 height 13
click at [321, 325] on span "Suga, kas apdraud vietējās ekosistēmas, izplatoties ārpus savas dabiskās terito…" at bounding box center [332, 324] width 313 height 13
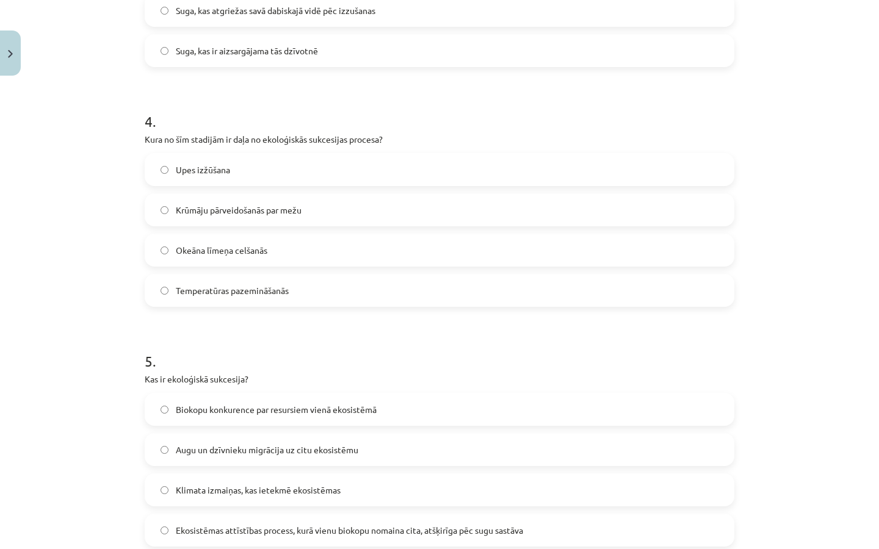
scroll to position [880, 0]
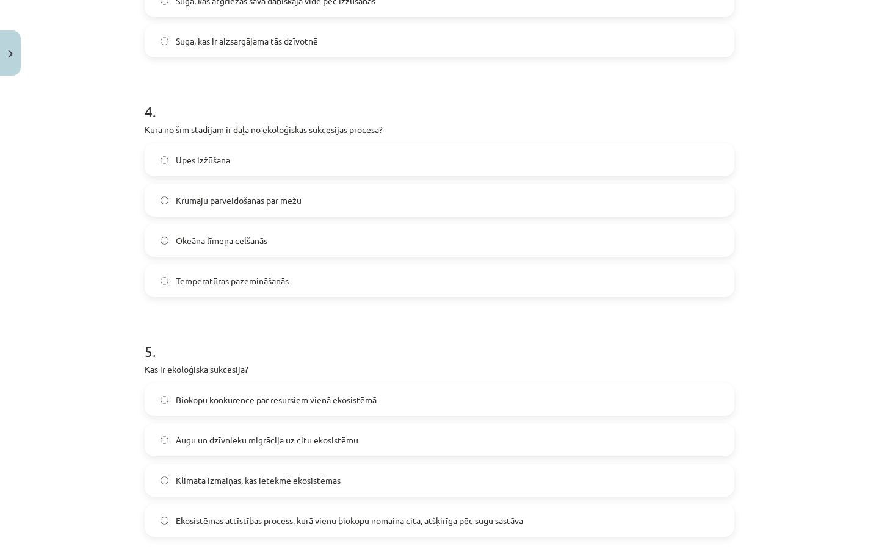
click at [319, 198] on label "Krūmāju pārveidošanās par mežu" at bounding box center [439, 200] width 587 height 31
click at [297, 282] on label "Temperatūras pazemināšanās" at bounding box center [439, 280] width 587 height 31
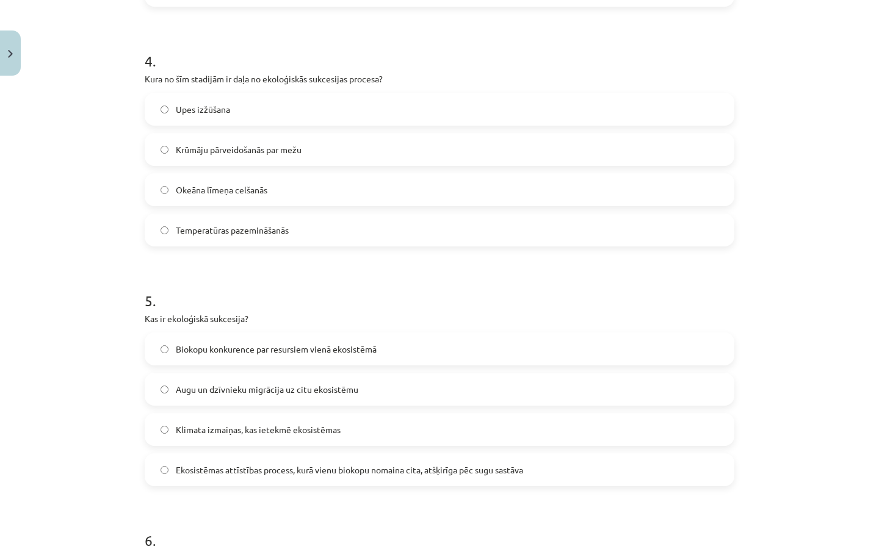
scroll to position [936, 0]
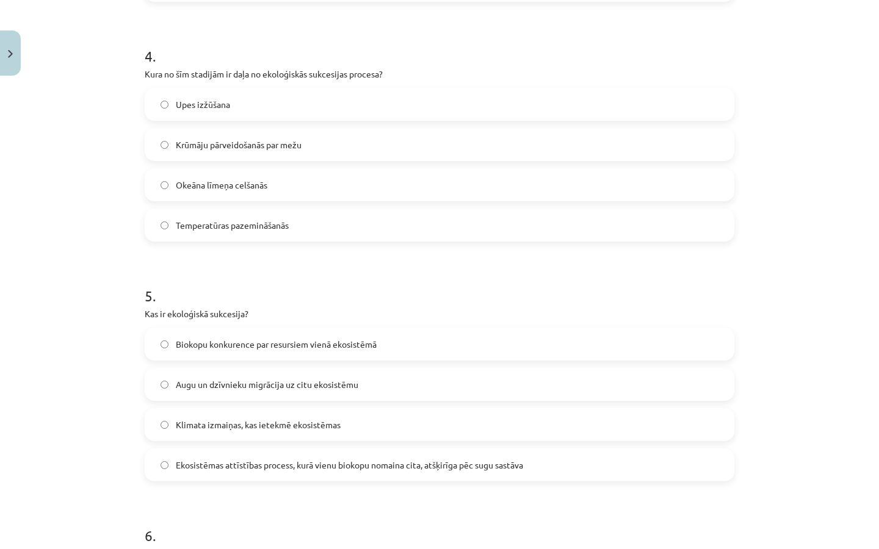
click at [316, 187] on label "Okeāna līmeņa celšanās" at bounding box center [439, 185] width 587 height 31
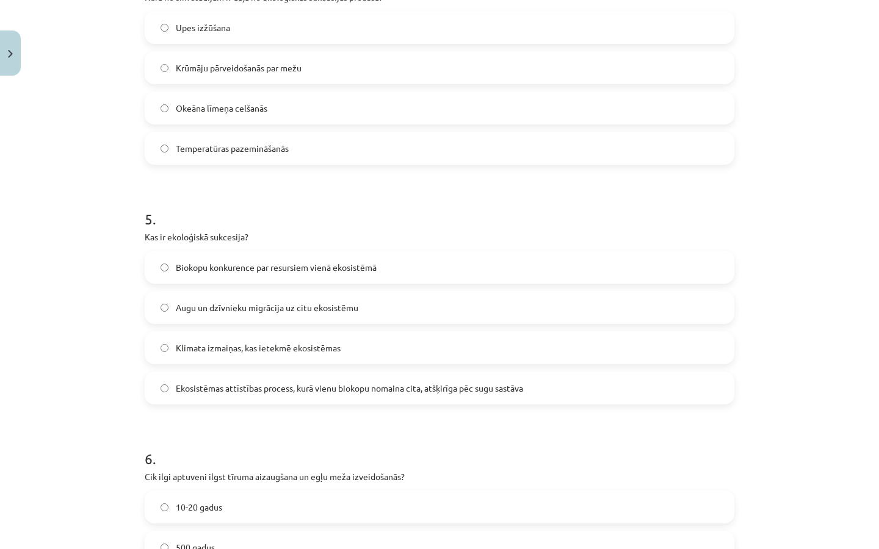
scroll to position [1014, 0]
click at [257, 314] on label "Augu un dzīvnieku migrācija uz citu ekosistēmu" at bounding box center [439, 306] width 587 height 31
click at [232, 350] on span "Klimata izmaiņas, kas ietekmē ekosistēmas" at bounding box center [258, 346] width 165 height 13
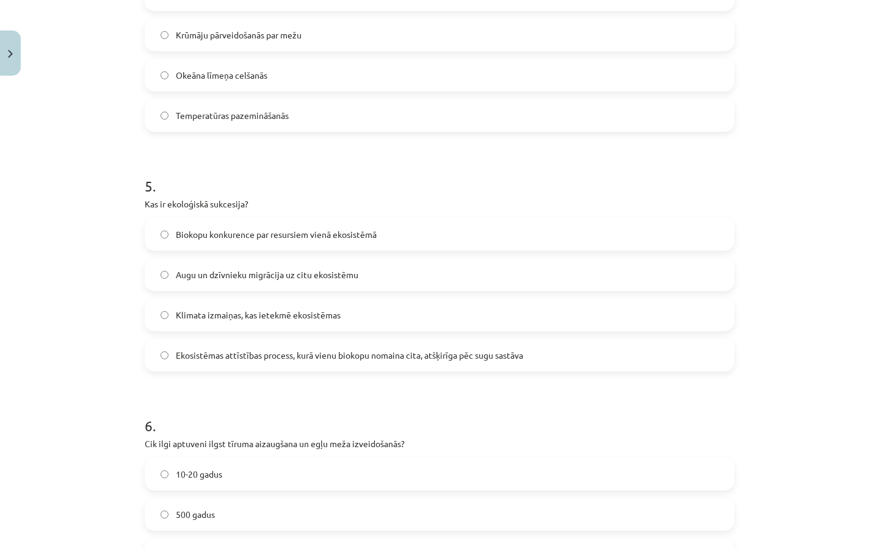
scroll to position [1049, 0]
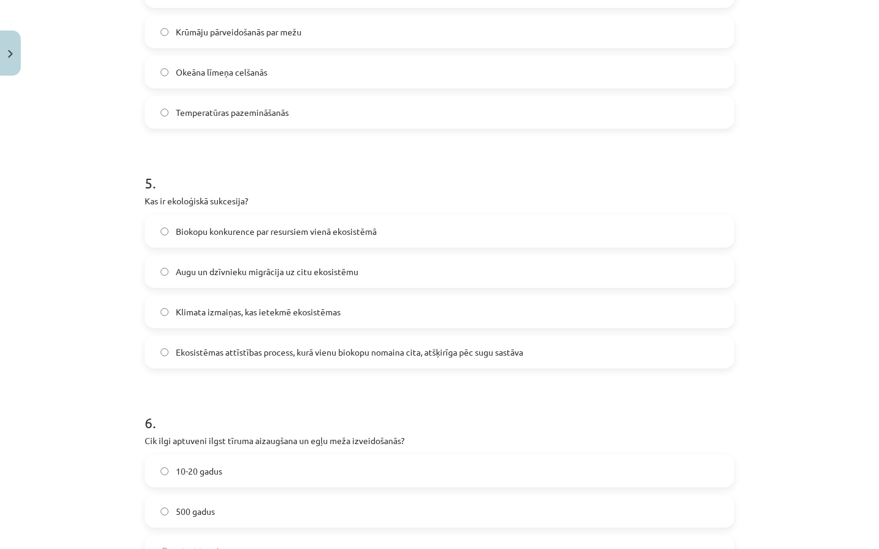
click at [276, 359] on label "Ekosistēmas attīstības process, kurā vienu biokopu nomaina cita, atšķirīga pēc …" at bounding box center [439, 352] width 587 height 31
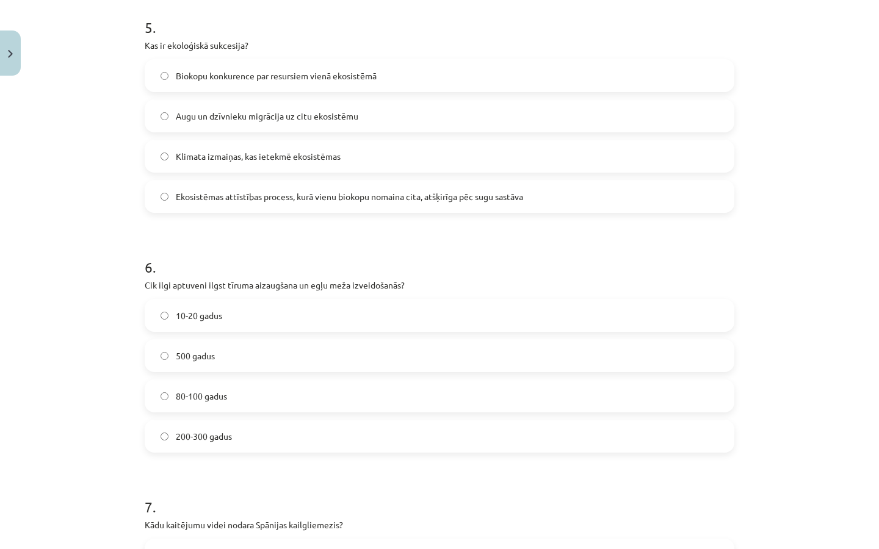
scroll to position [1205, 0]
click at [277, 311] on label "10-20 gadus" at bounding box center [439, 315] width 587 height 31
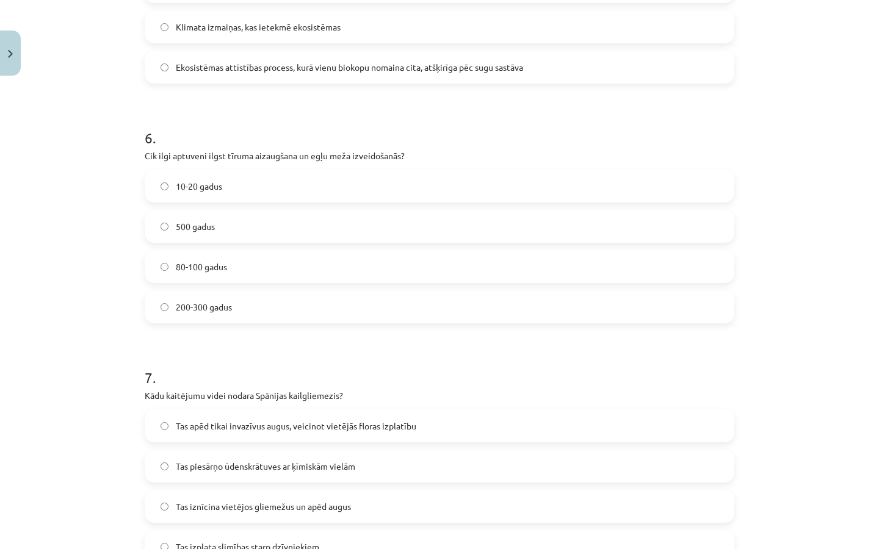
scroll to position [1331, 0]
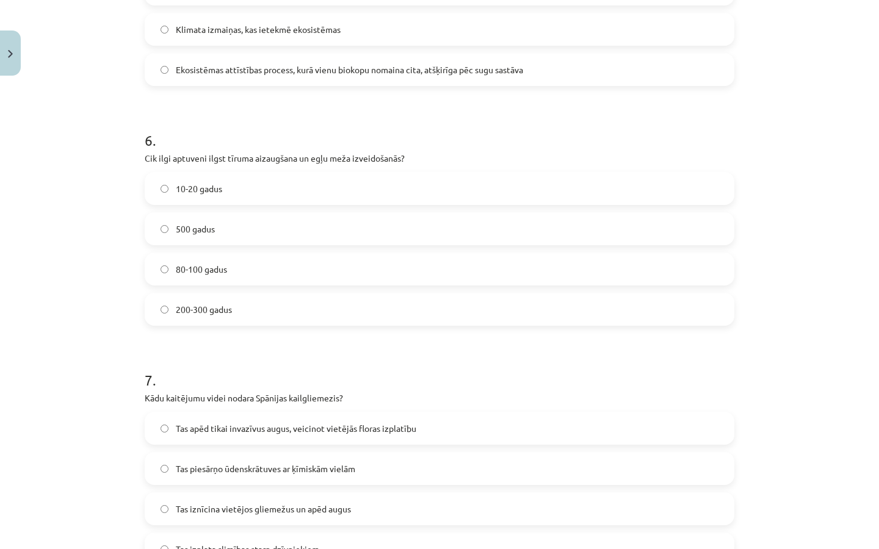
click at [258, 270] on label "80-100 gadus" at bounding box center [439, 269] width 587 height 31
click at [250, 188] on label "10-20 gadus" at bounding box center [439, 188] width 587 height 31
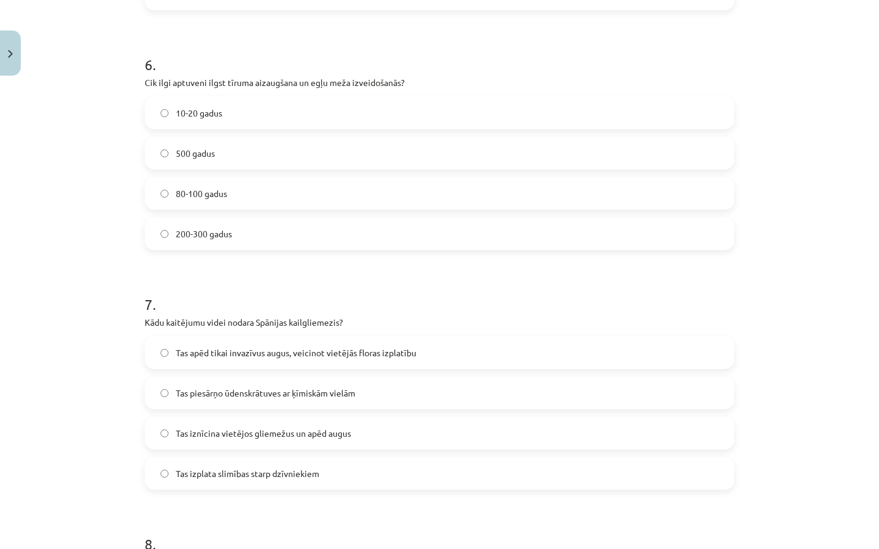
scroll to position [1413, 0]
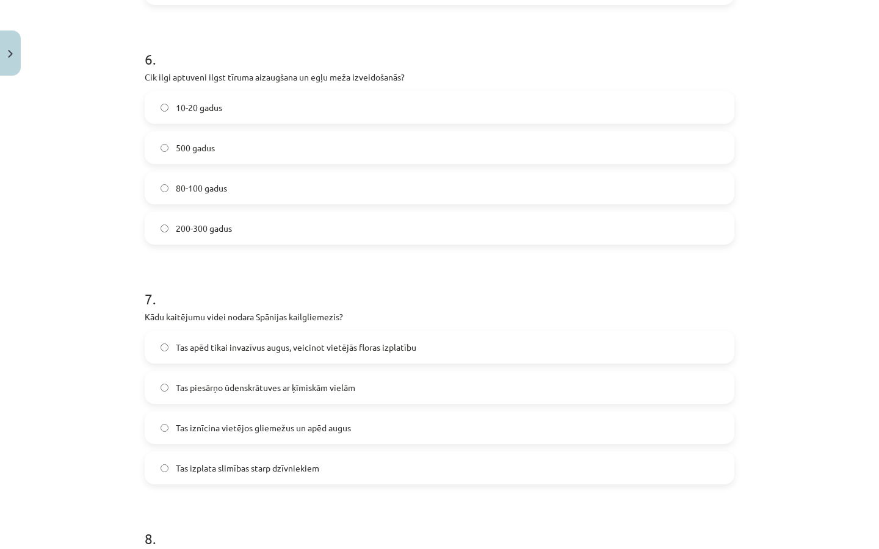
click at [265, 431] on span "Tas iznīcina vietējos gliemežus un apēd augus" at bounding box center [263, 428] width 175 height 13
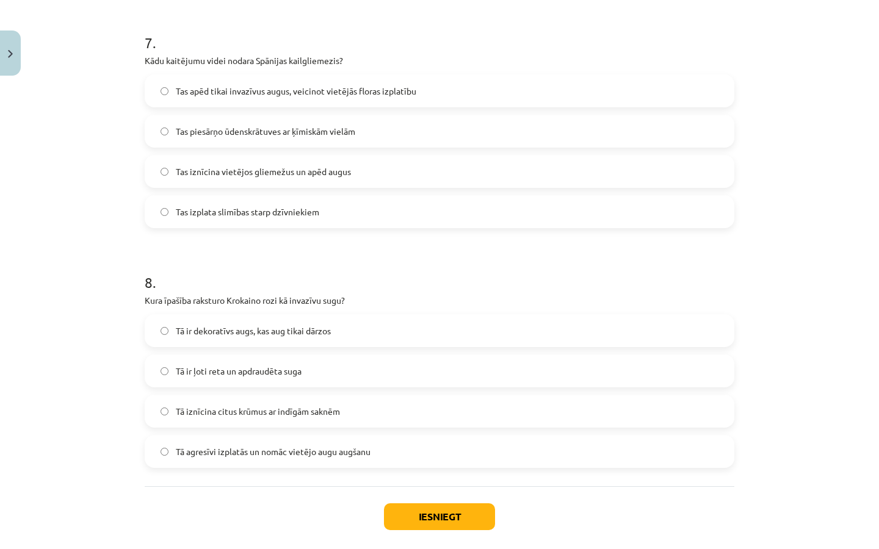
scroll to position [1673, 0]
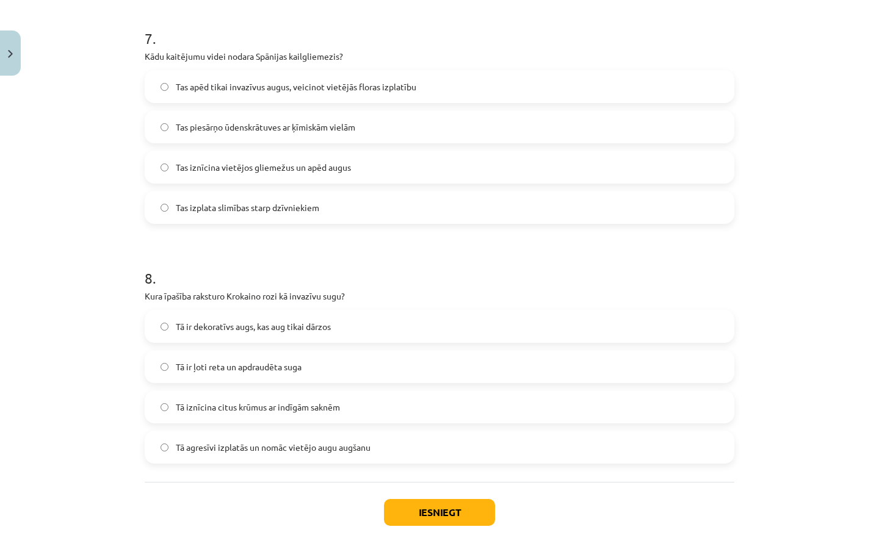
click at [280, 329] on span "Tā ir dekoratīvs augs, kas aug tikai dārzos" at bounding box center [253, 326] width 155 height 13
click at [264, 415] on label "Tā iznīcina citus krūmus ar indīgām saknēm" at bounding box center [439, 407] width 587 height 31
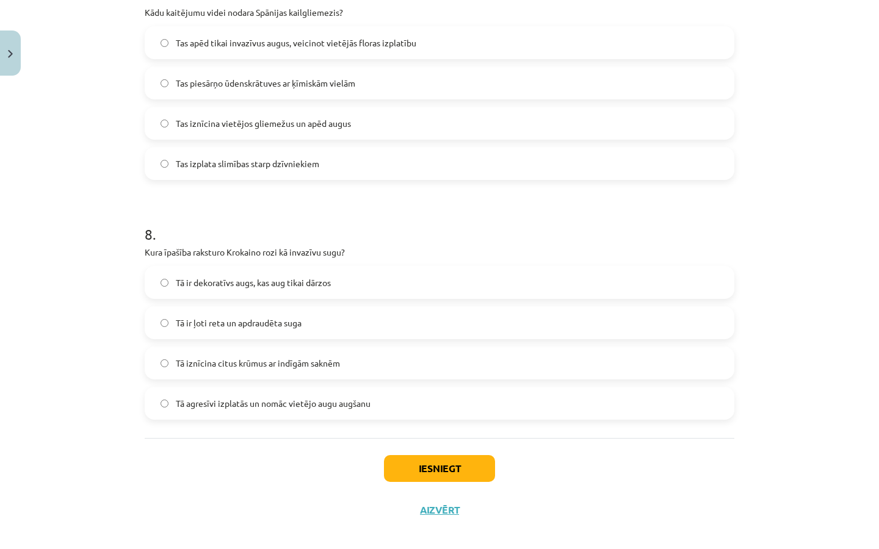
scroll to position [1724, 0]
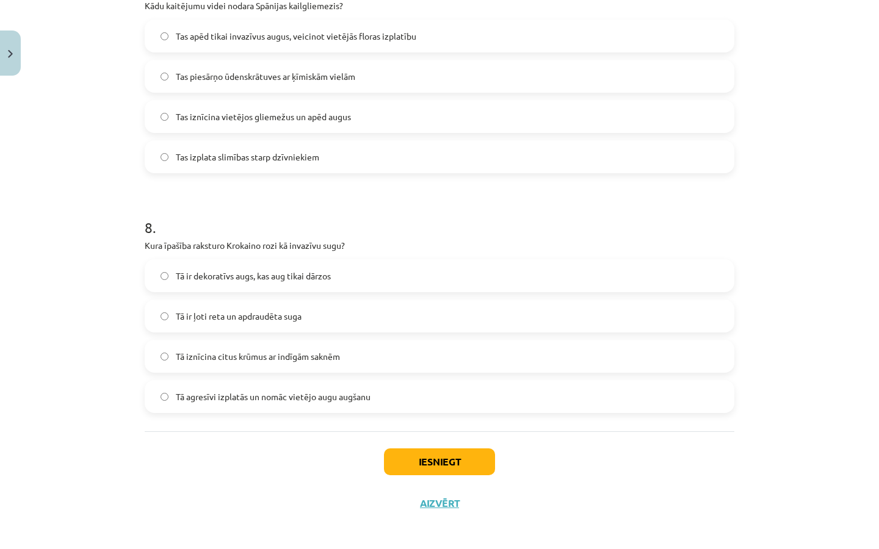
click at [290, 393] on span "Tā agresīvi izplatās un nomāc vietējo augu augšanu" at bounding box center [273, 397] width 195 height 13
click at [404, 456] on button "Iesniegt" at bounding box center [439, 461] width 111 height 27
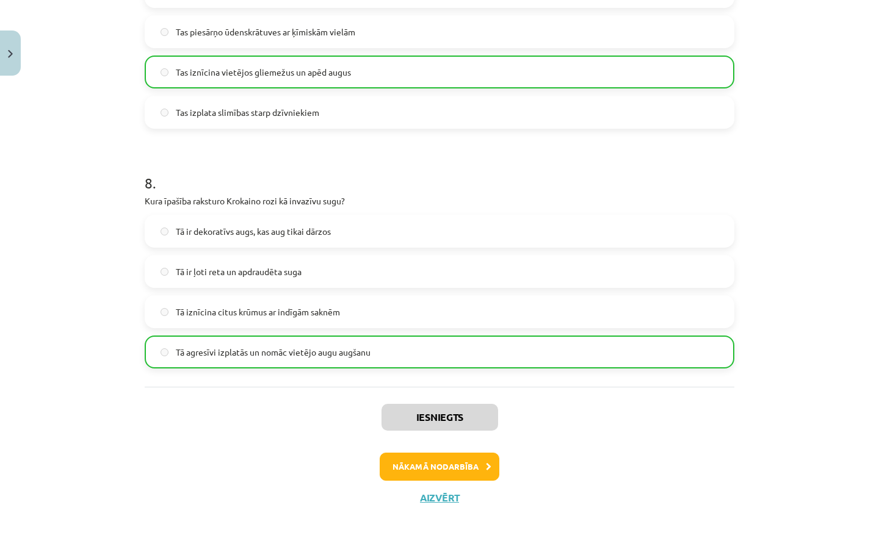
scroll to position [1769, 0]
click at [444, 492] on button "Aizvērt" at bounding box center [439, 498] width 46 height 12
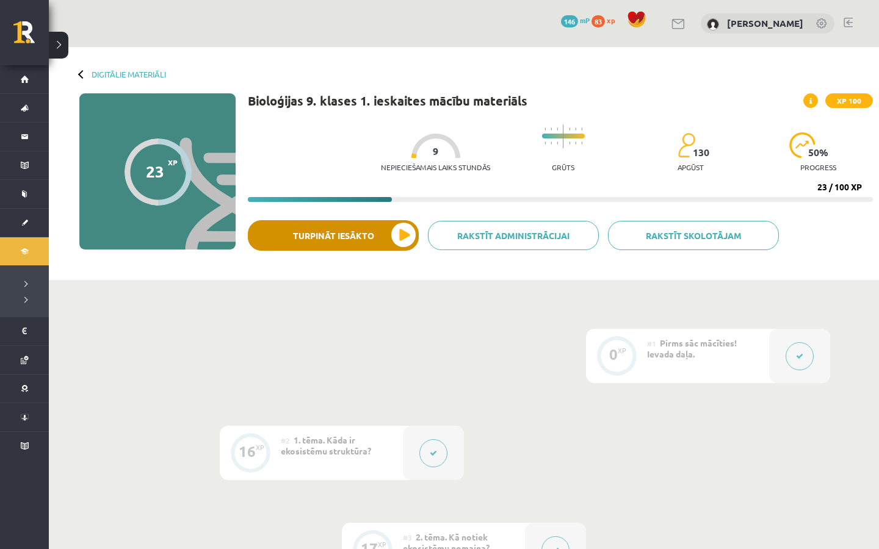
click at [394, 235] on button "Turpināt iesākto" at bounding box center [333, 235] width 171 height 31
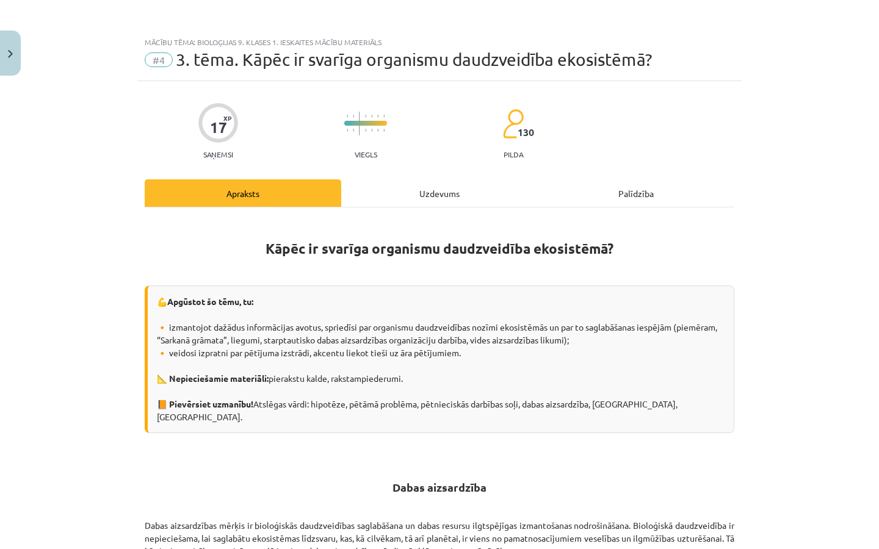
scroll to position [0, 0]
click at [400, 187] on div "Uzdevums" at bounding box center [439, 192] width 196 height 27
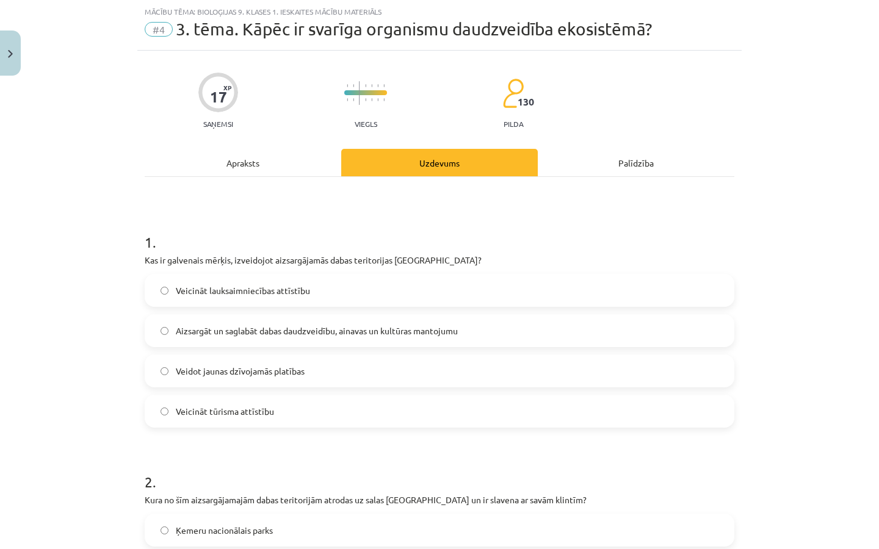
click at [11, 60] on button "Close" at bounding box center [10, 53] width 21 height 45
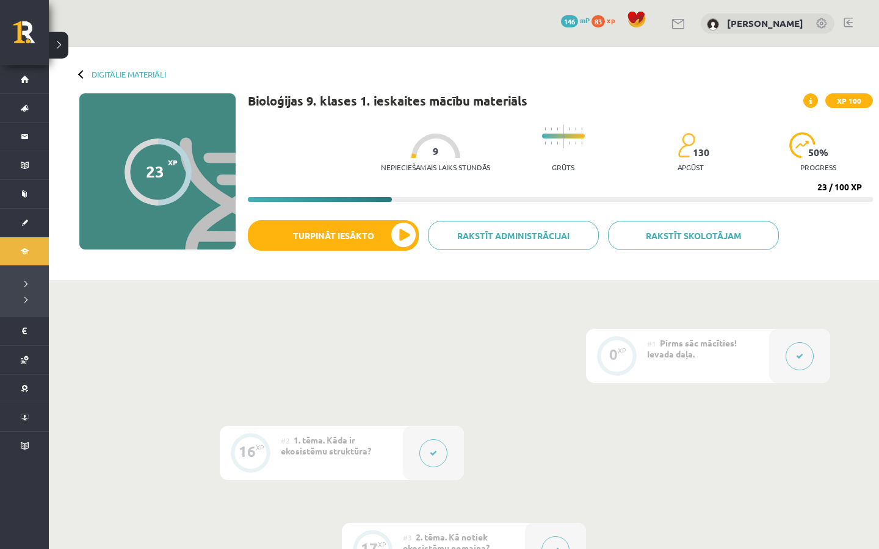
click at [82, 73] on div at bounding box center [82, 74] width 9 height 9
click at [103, 73] on link "Digitālie materiāli" at bounding box center [129, 74] width 74 height 9
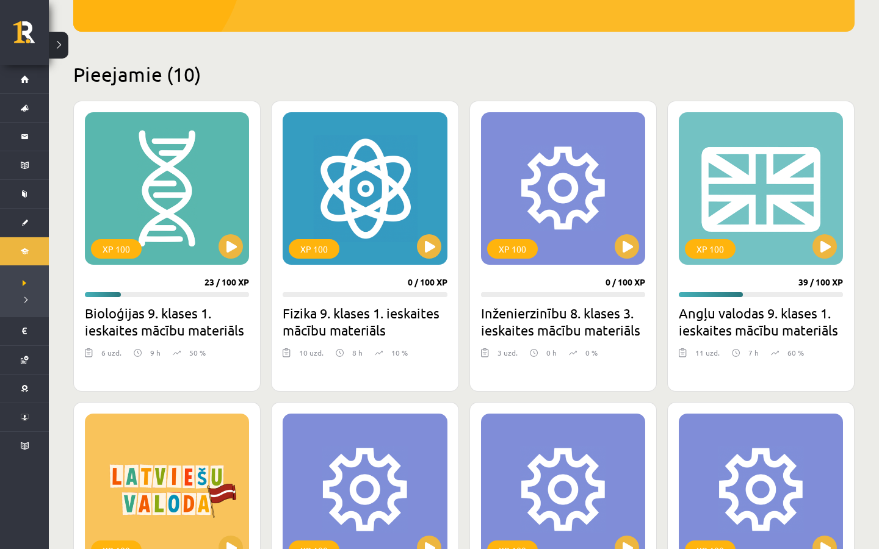
scroll to position [262, 0]
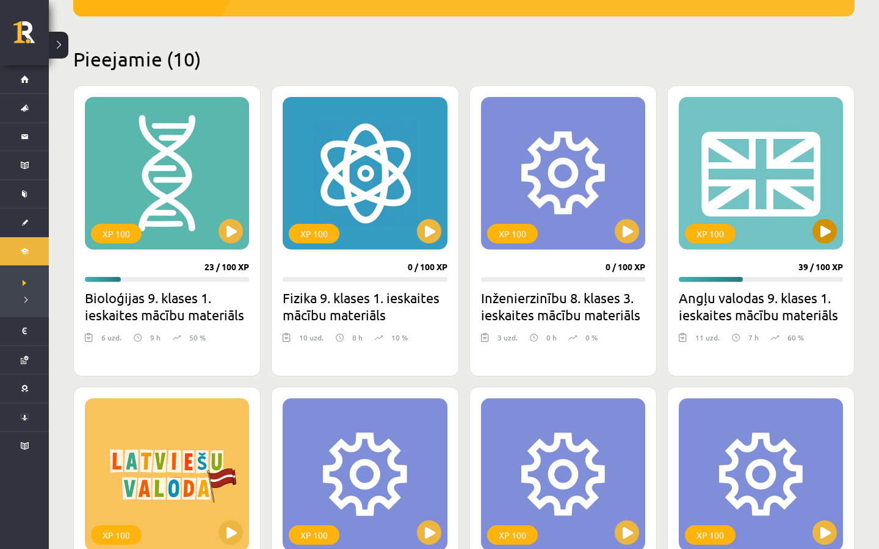
click at [826, 237] on button at bounding box center [824, 231] width 24 height 24
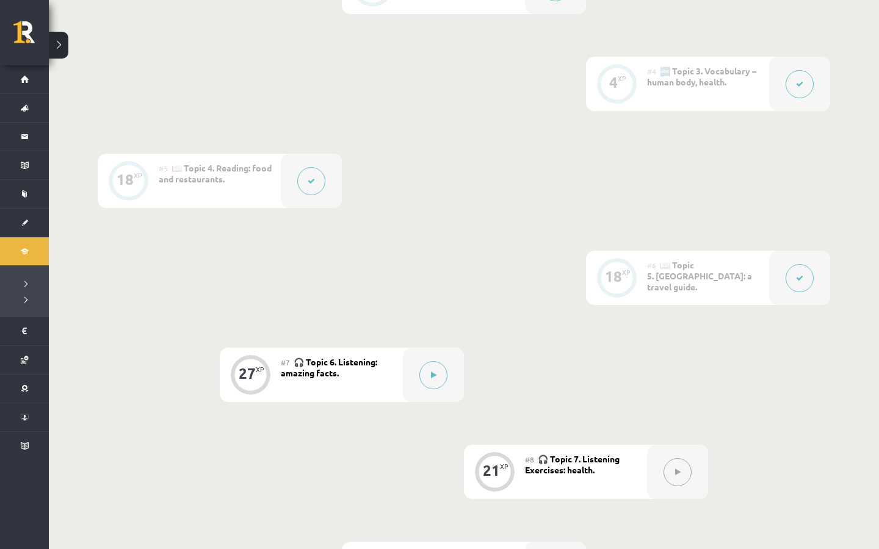
scroll to position [577, 0]
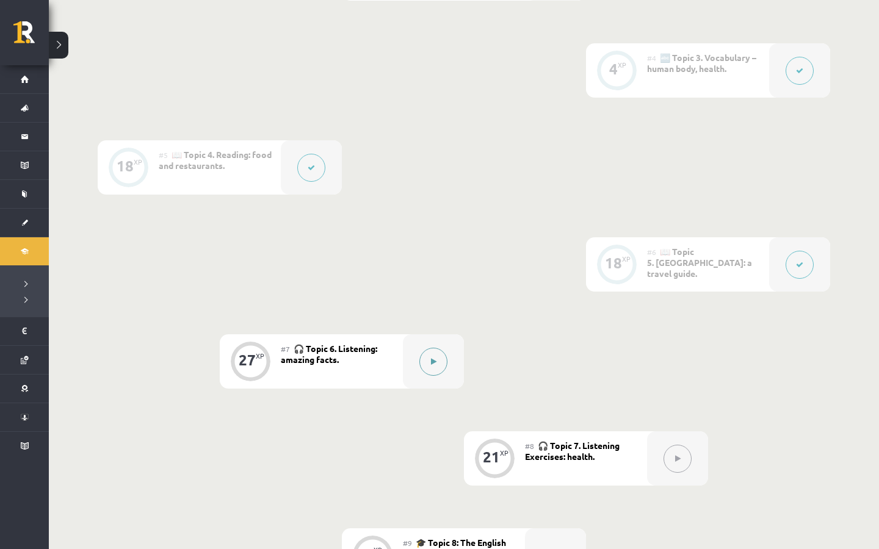
click at [425, 368] on button at bounding box center [433, 362] width 28 height 28
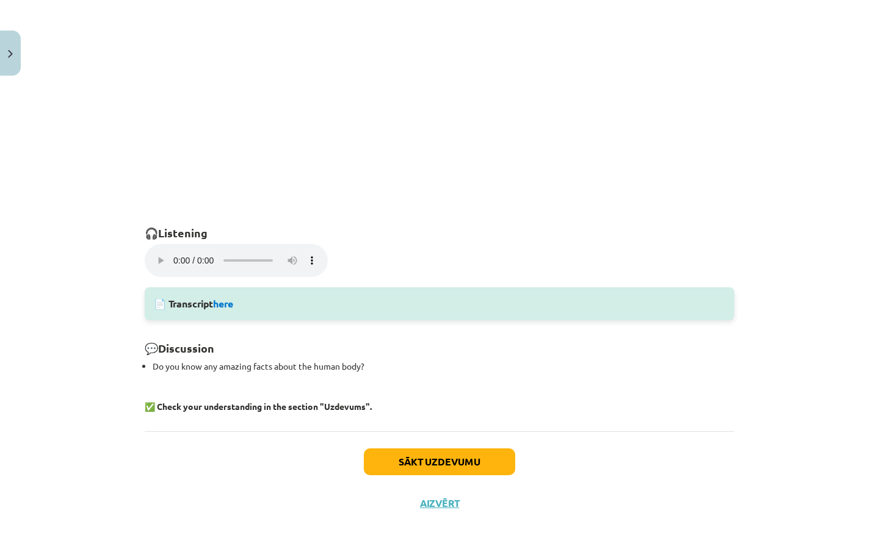
scroll to position [723, 0]
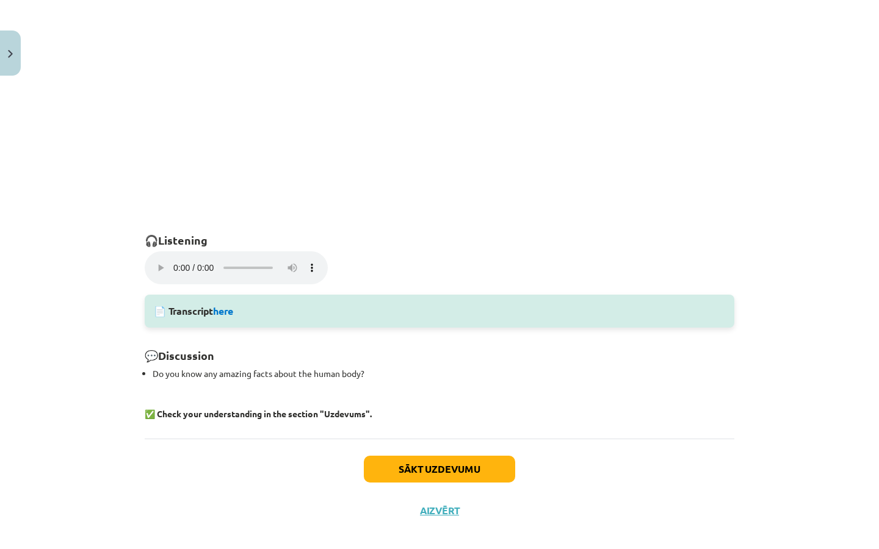
click at [153, 260] on audio "Your browser does not support the audio element." at bounding box center [236, 267] width 183 height 33
click at [156, 260] on audio "Your browser does not support the audio element." at bounding box center [236, 267] width 183 height 33
click at [160, 261] on audio "Your browser does not support the audio element." at bounding box center [236, 267] width 183 height 33
click at [428, 456] on button "Sākt uzdevumu" at bounding box center [439, 469] width 151 height 27
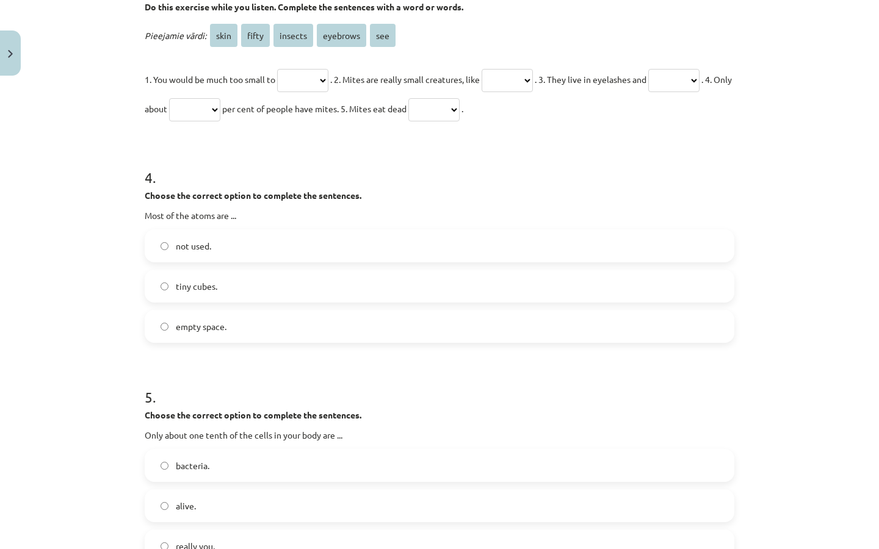
scroll to position [31, 0]
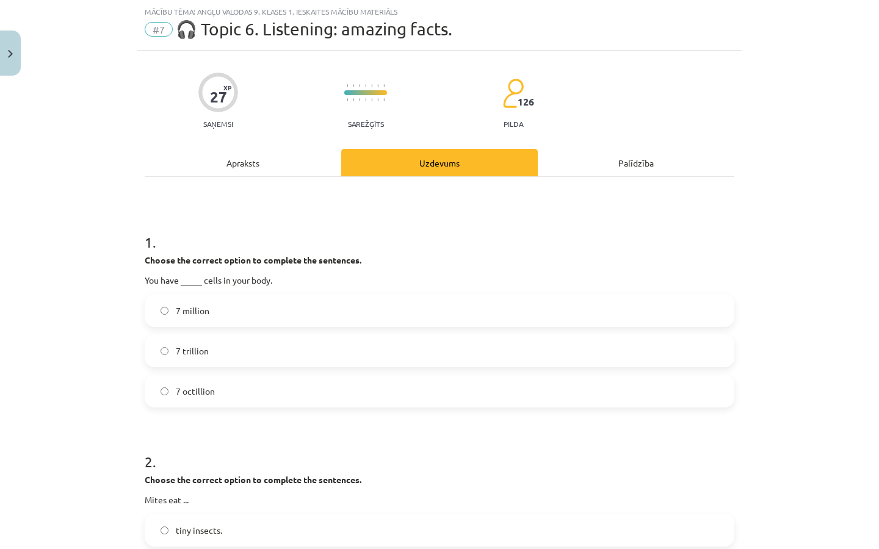
click at [270, 325] on label "7 million" at bounding box center [439, 310] width 587 height 31
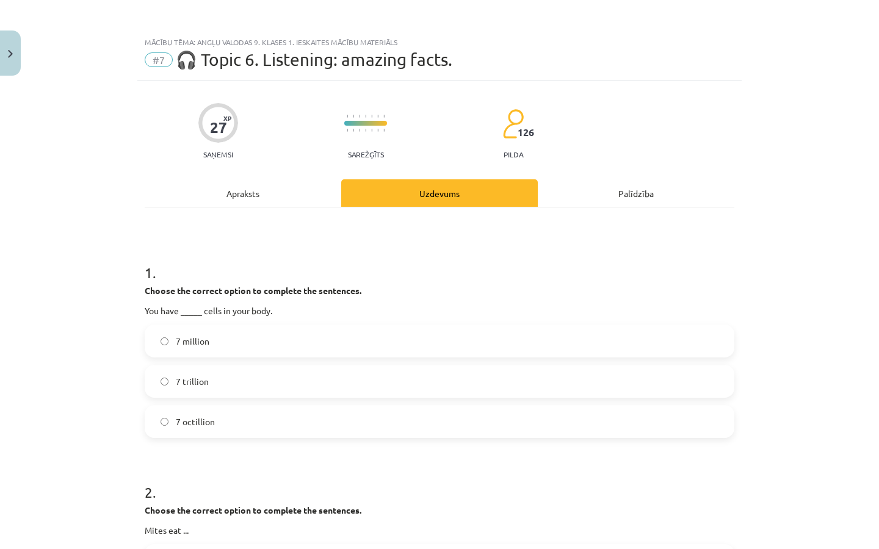
scroll to position [0, 0]
click at [265, 195] on div "Apraksts" at bounding box center [243, 192] width 196 height 27
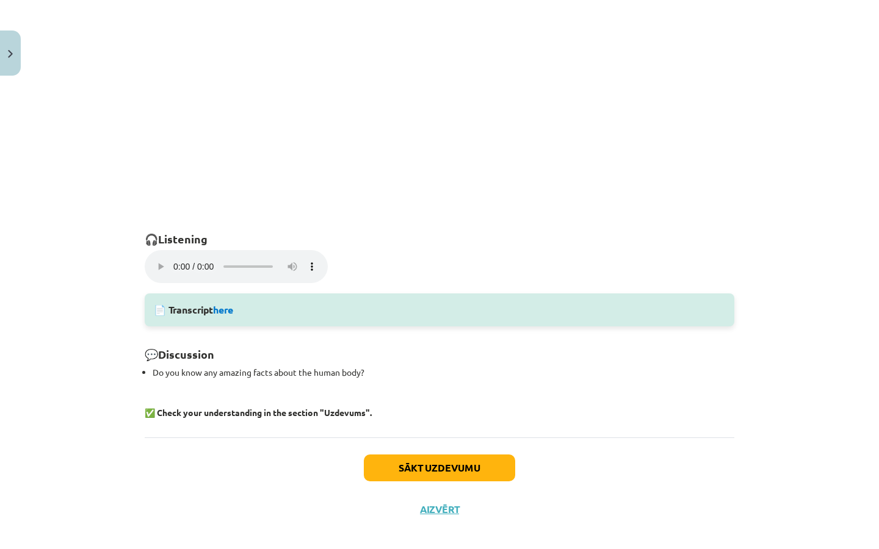
scroll to position [723, 0]
click at [157, 258] on audio "Your browser does not support the audio element." at bounding box center [236, 267] width 183 height 33
click at [224, 304] on link "here" at bounding box center [223, 310] width 20 height 13
click at [156, 257] on audio "Your browser does not support the audio element." at bounding box center [236, 267] width 183 height 33
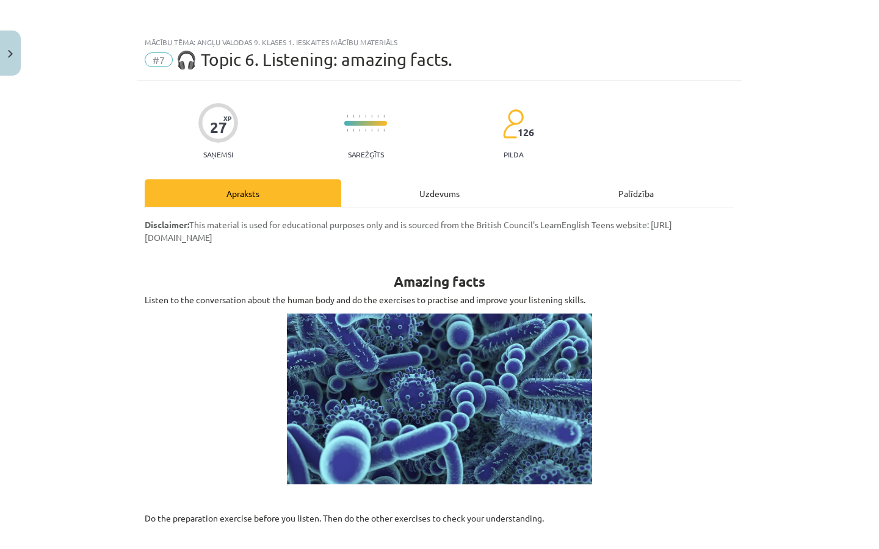
scroll to position [0, 0]
click at [397, 187] on div "Uzdevums" at bounding box center [439, 192] width 196 height 27
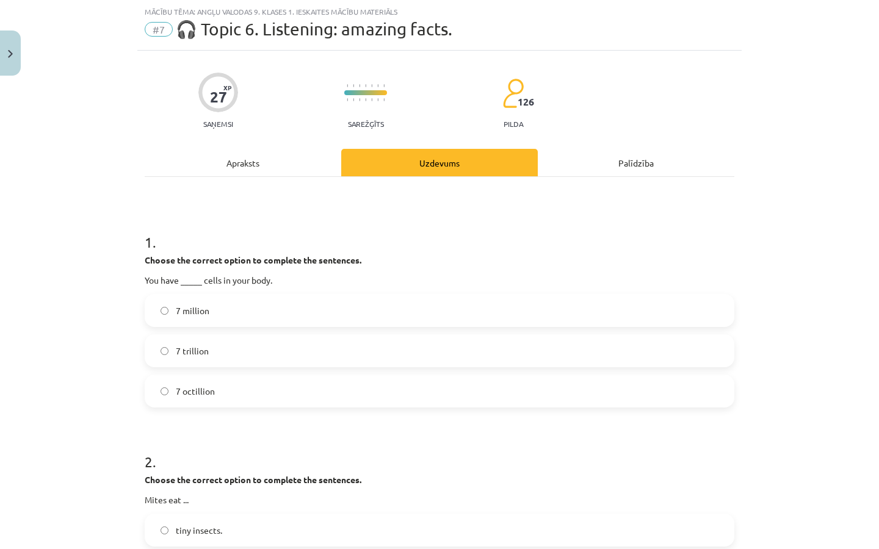
scroll to position [64, 0]
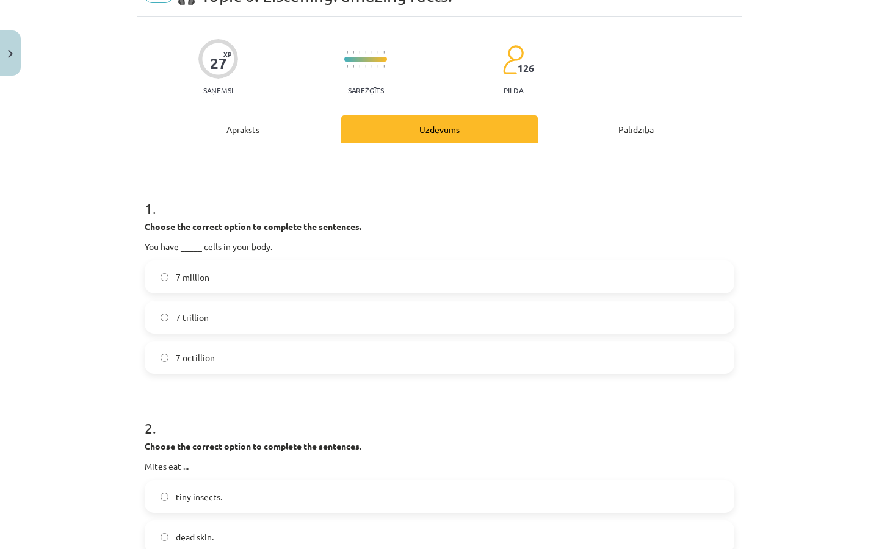
click at [247, 356] on label "7 octillion" at bounding box center [439, 357] width 587 height 31
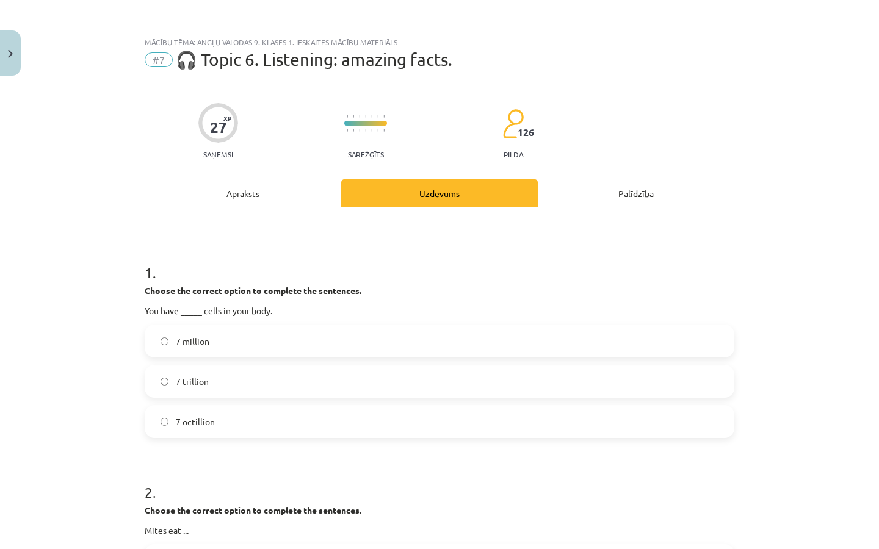
scroll to position [0, 0]
click at [238, 186] on div "Apraksts" at bounding box center [243, 192] width 196 height 27
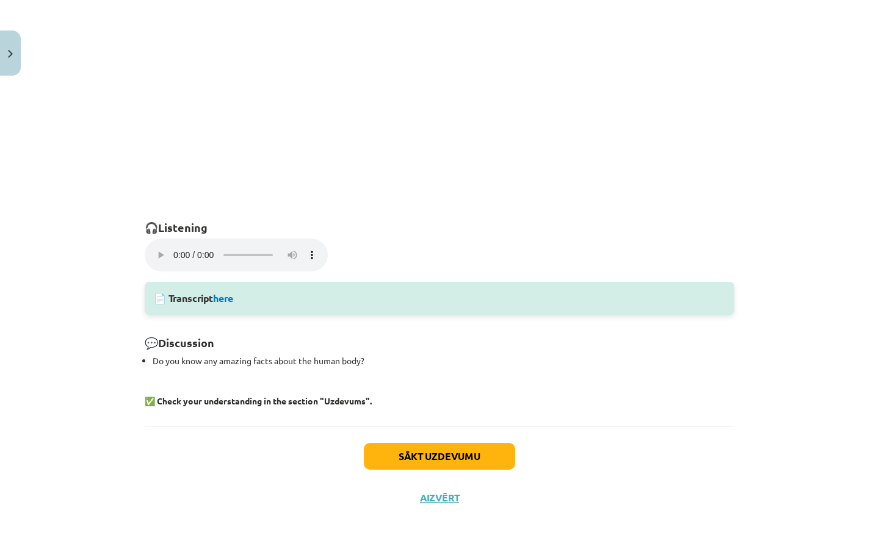
scroll to position [723, 0]
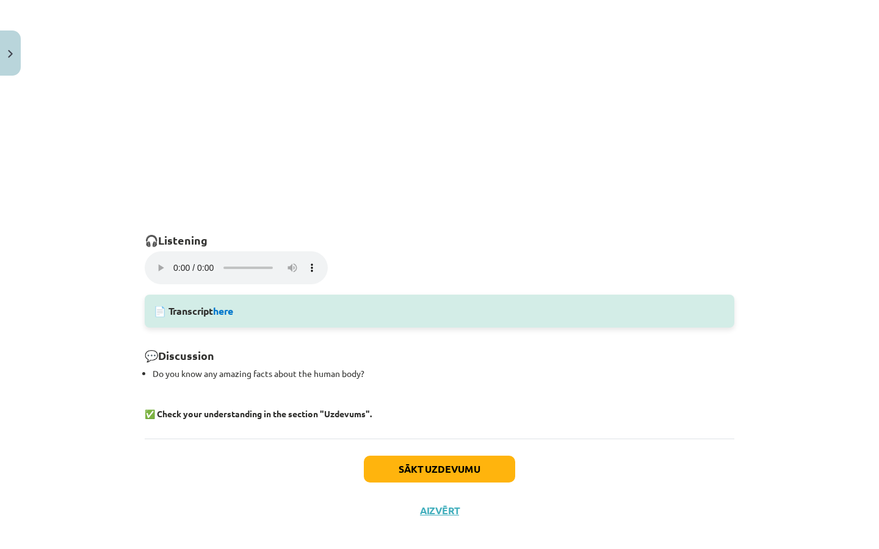
click at [161, 261] on audio "Your browser does not support the audio element." at bounding box center [236, 267] width 183 height 33
drag, startPoint x: 190, startPoint y: 258, endPoint x: 211, endPoint y: 260, distance: 20.2
click at [159, 263] on audio "Your browser does not support the audio element." at bounding box center [236, 267] width 183 height 33
drag, startPoint x: 193, startPoint y: 262, endPoint x: 223, endPoint y: 267, distance: 30.2
click at [223, 267] on audio "Your browser does not support the audio element." at bounding box center [236, 267] width 183 height 33
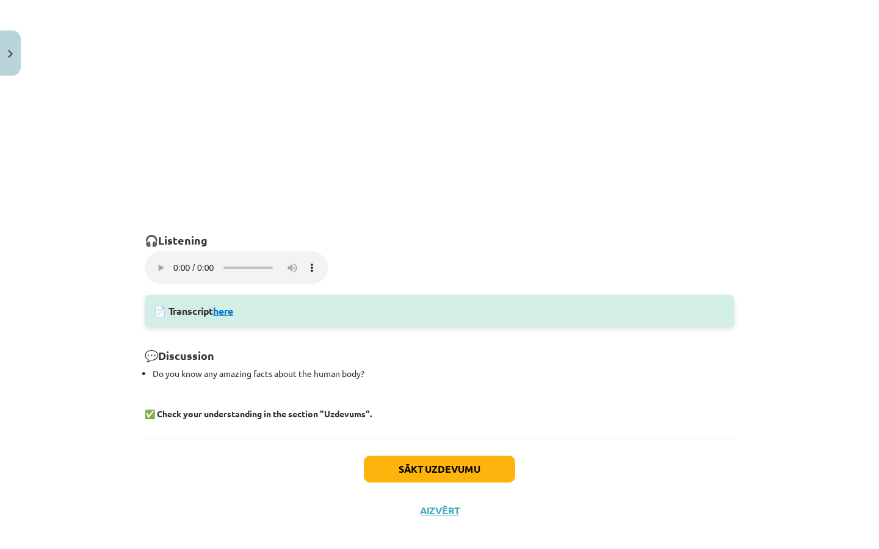
click at [229, 304] on link "here" at bounding box center [223, 310] width 20 height 13
click at [225, 304] on link "here" at bounding box center [223, 310] width 20 height 13
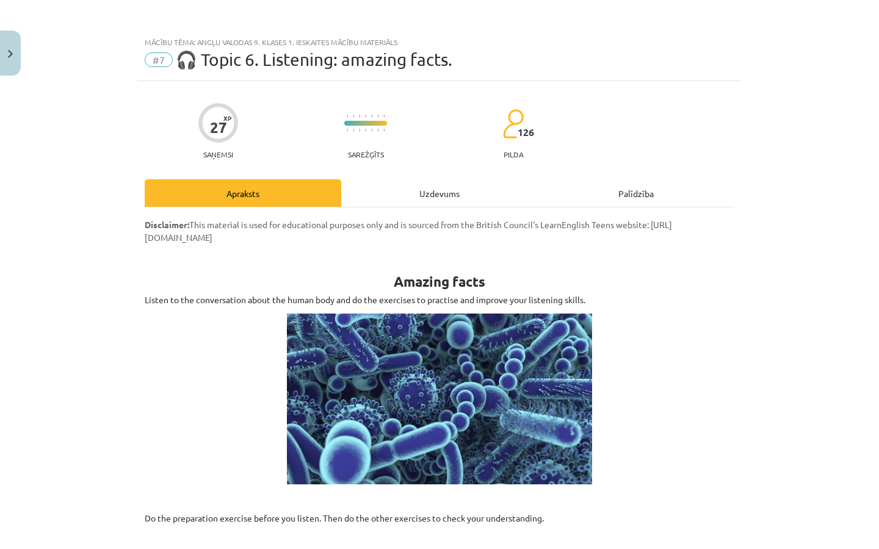
scroll to position [0, 0]
click at [408, 190] on div "Uzdevums" at bounding box center [439, 192] width 196 height 27
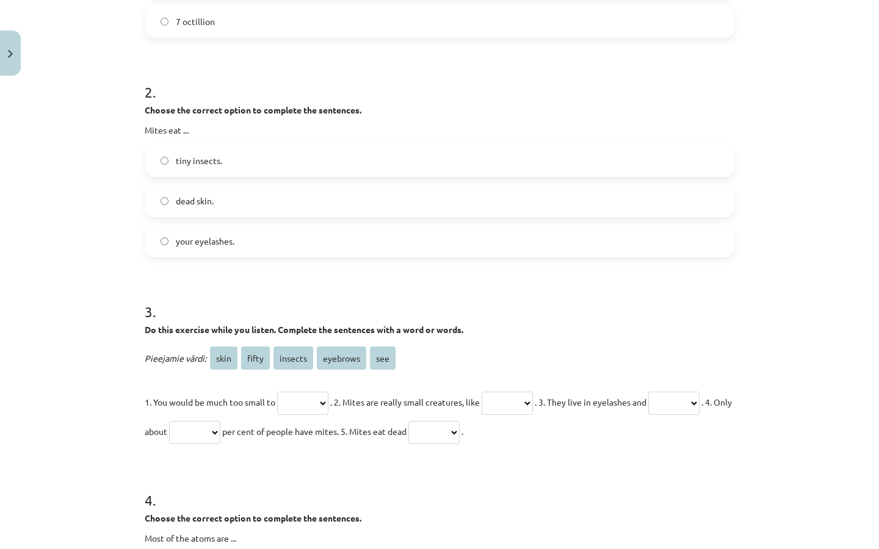
scroll to position [405, 0]
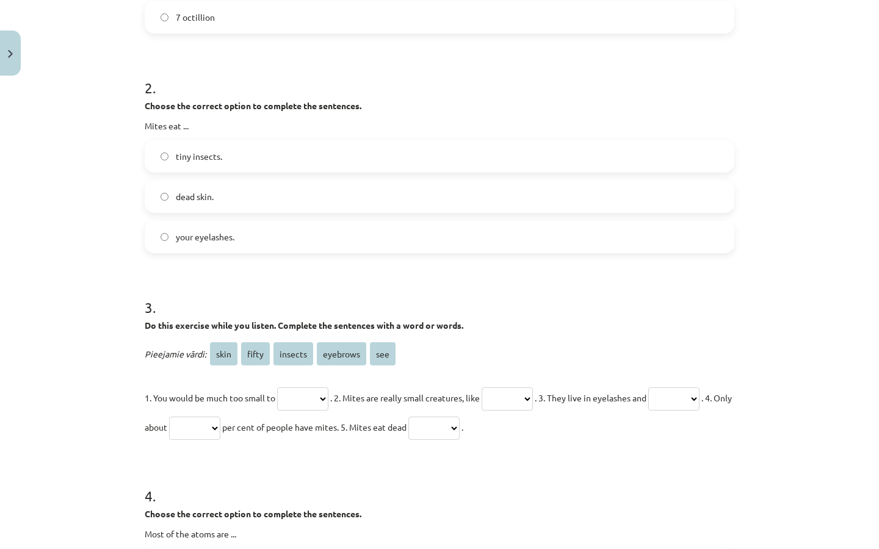
click at [276, 198] on label "dead skin." at bounding box center [439, 196] width 587 height 31
select select "***"
select select "*******"
select select "********"
select select "*****"
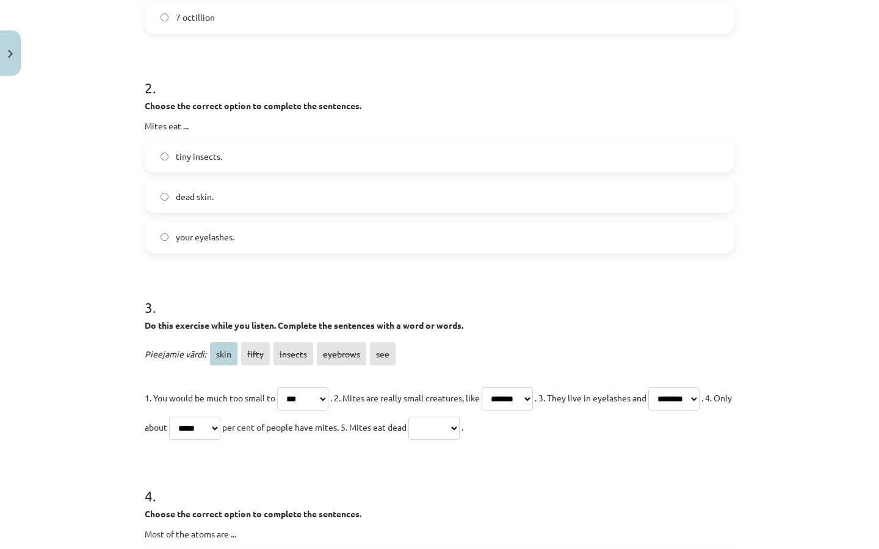
select select "****"
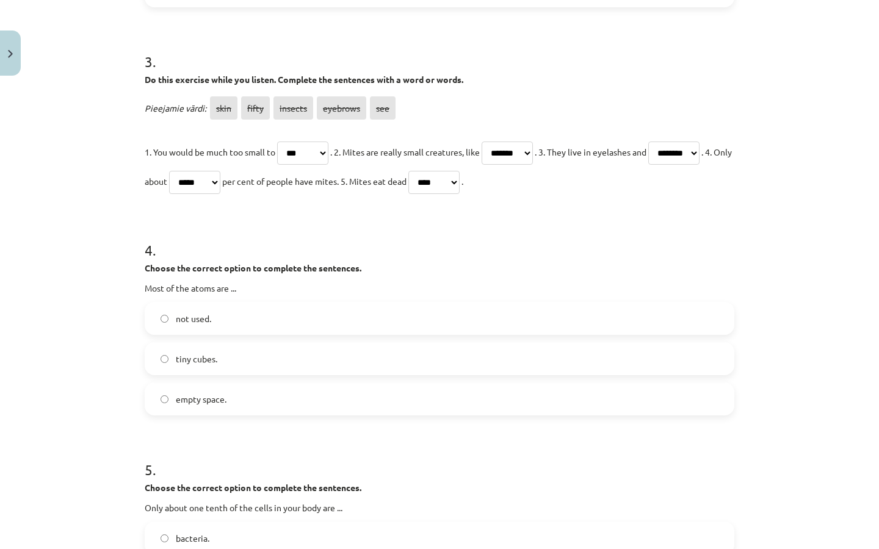
scroll to position [652, 0]
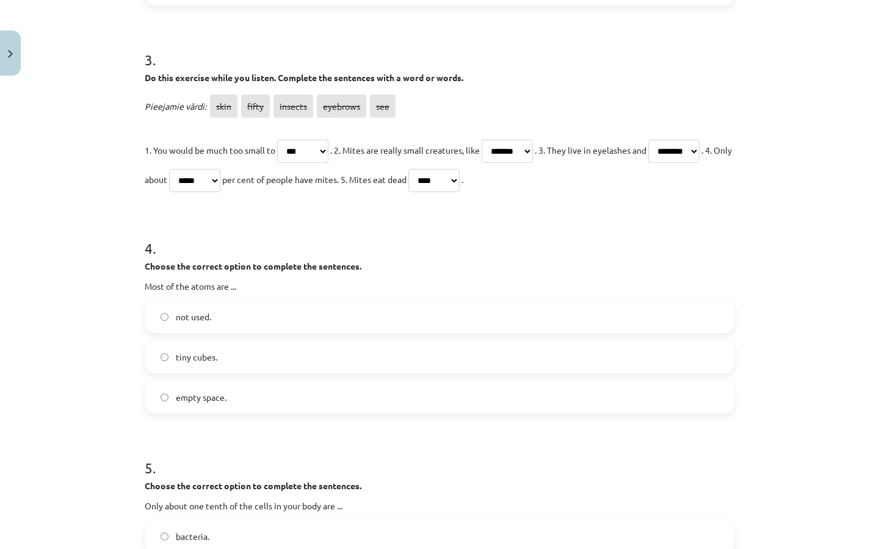
click at [216, 401] on span "empty space." at bounding box center [201, 397] width 51 height 13
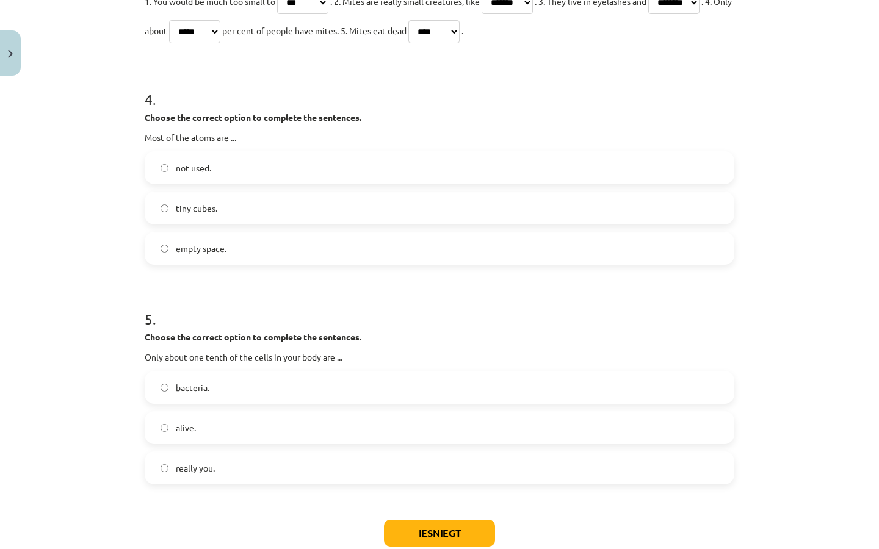
scroll to position [802, 0]
click at [221, 457] on label "really you." at bounding box center [439, 467] width 587 height 31
click at [431, 530] on button "Iesniegt" at bounding box center [439, 532] width 111 height 27
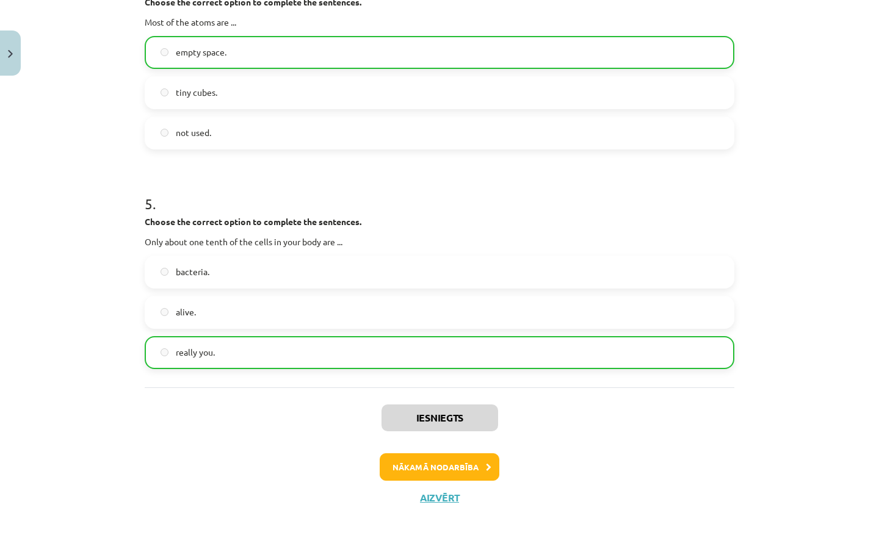
scroll to position [1075, 0]
click at [435, 492] on button "Aizvērt" at bounding box center [439, 498] width 46 height 12
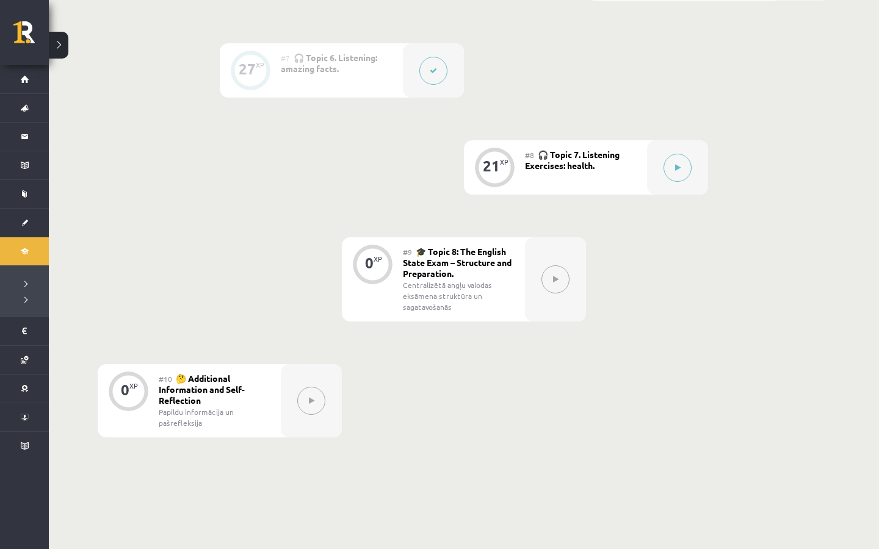
scroll to position [862, 0]
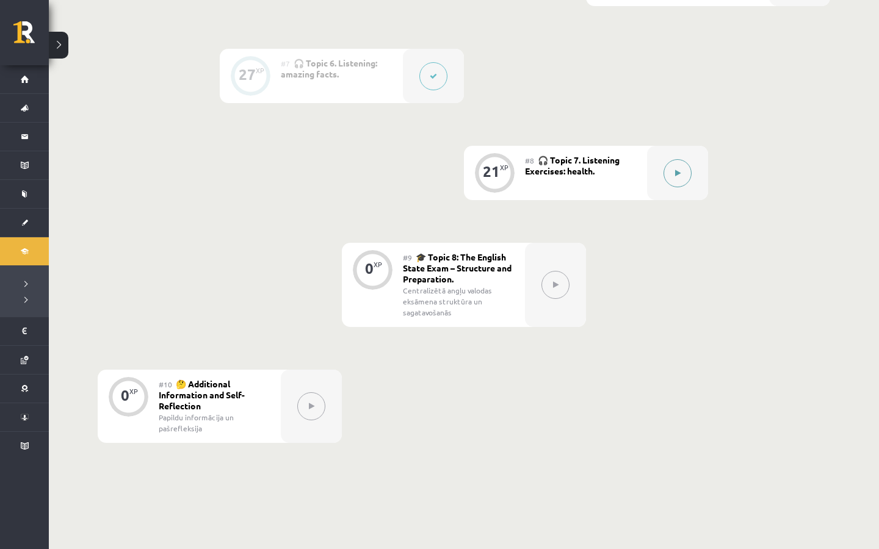
click at [663, 182] on div at bounding box center [677, 173] width 61 height 54
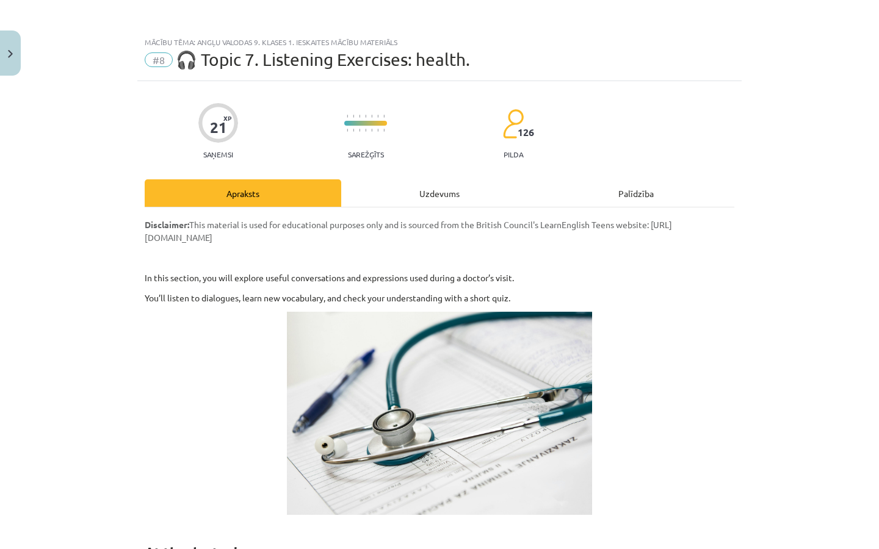
scroll to position [0, 0]
click at [411, 203] on div "Uzdevums" at bounding box center [439, 192] width 196 height 27
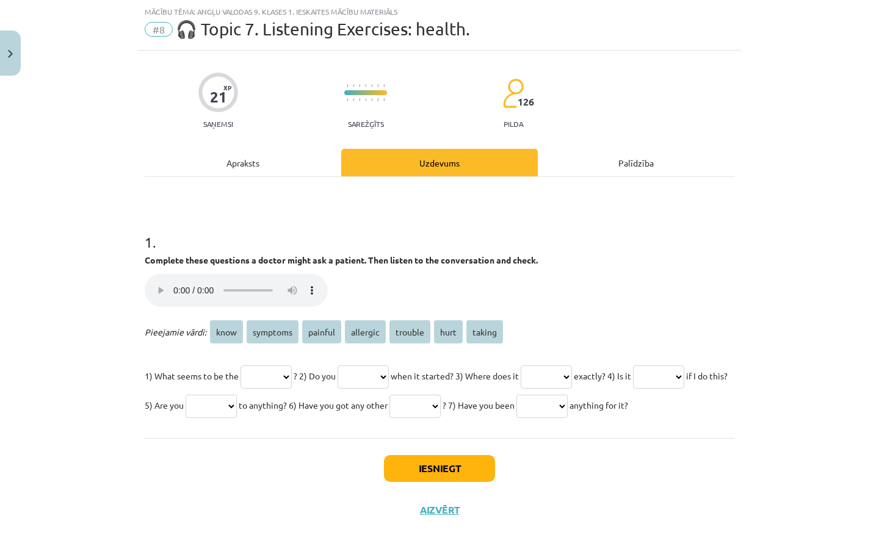
click at [263, 148] on div "21 XP Saņemsi Sarežģīts 126 pilda Apraksts Uzdevums Palīdzība 1 . Complete thes…" at bounding box center [439, 291] width 604 height 480
click at [254, 172] on div "Apraksts" at bounding box center [243, 162] width 196 height 27
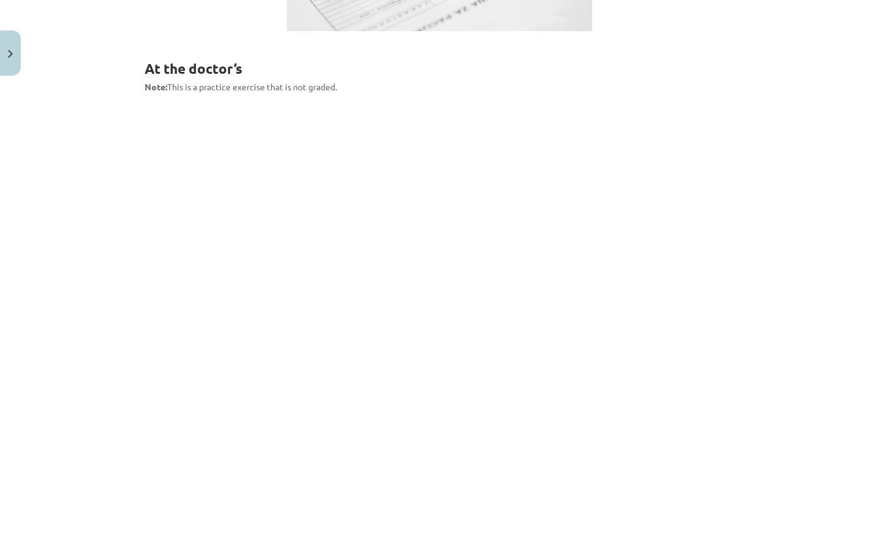
scroll to position [480, 0]
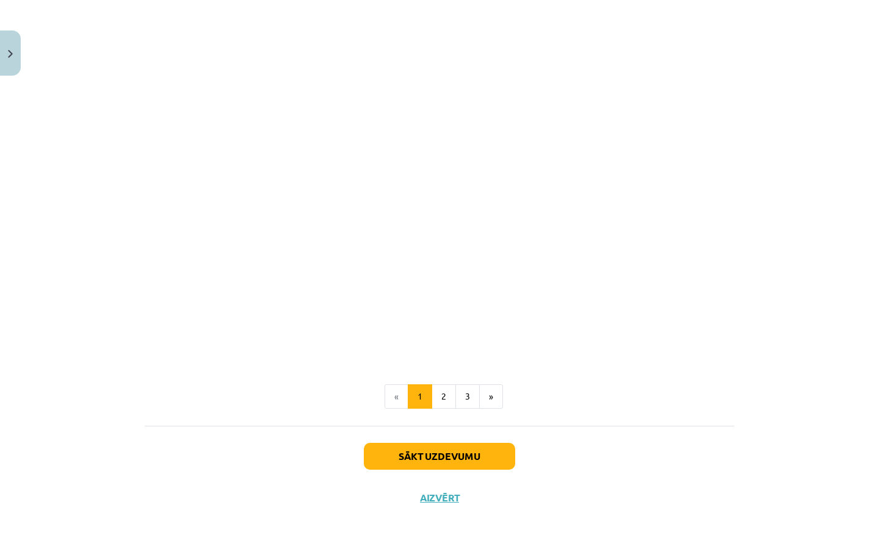
click at [446, 447] on button "Sākt uzdevumu" at bounding box center [439, 456] width 151 height 27
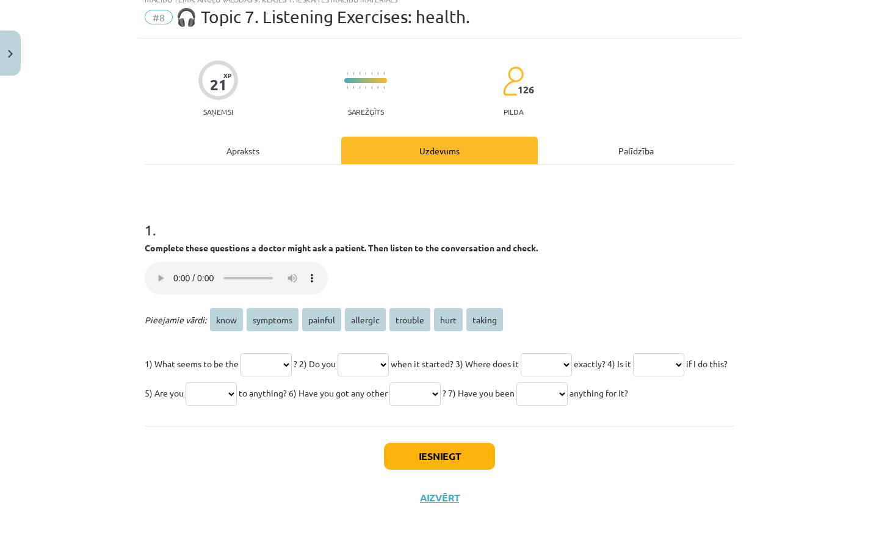
click at [156, 262] on audio "Jūsu pārlūkprogramma neatbalsta audio atskaņotāju." at bounding box center [236, 278] width 183 height 33
click at [157, 262] on audio "Jūsu pārlūkprogramma neatbalsta audio atskaņotāju." at bounding box center [236, 278] width 183 height 33
click at [608, 137] on div "Palīdzība" at bounding box center [636, 150] width 196 height 27
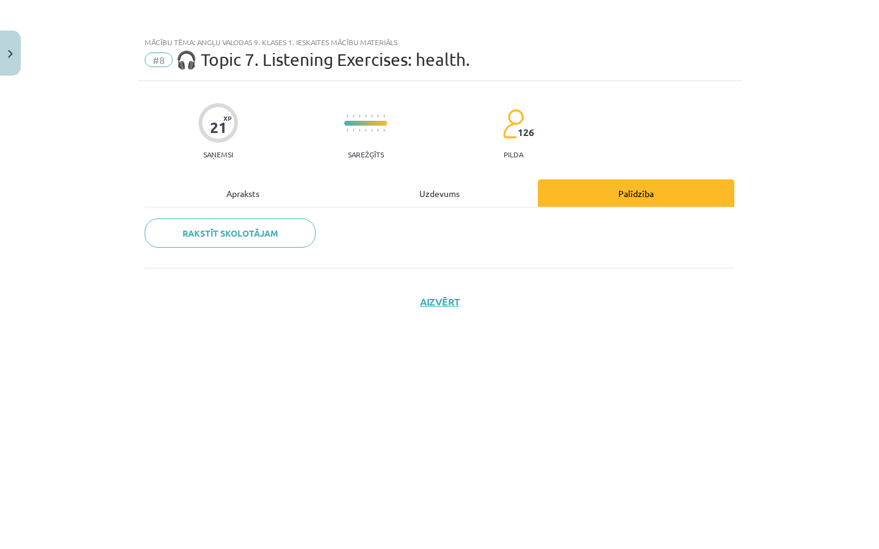
scroll to position [0, 0]
click at [440, 204] on div "Uzdevums" at bounding box center [439, 192] width 196 height 27
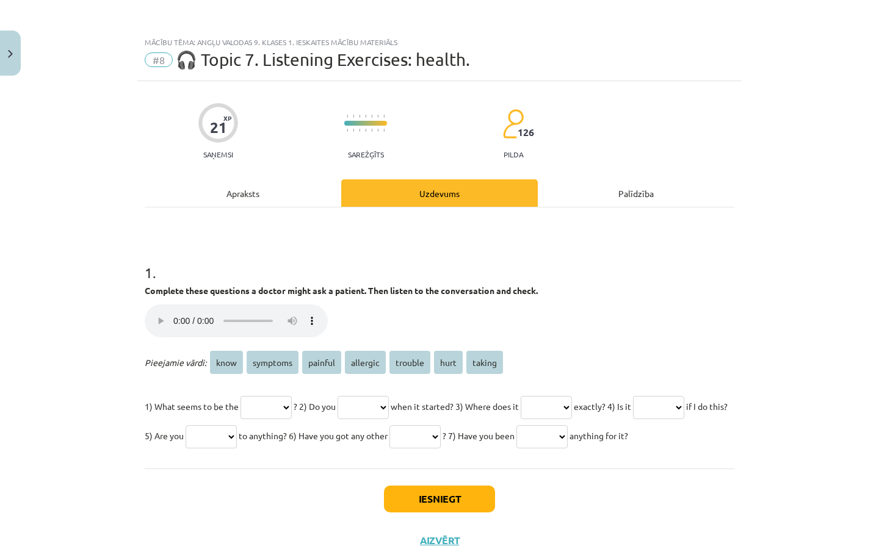
select select "*******"
select select "****"
click at [585, 392] on p "1) What seems to be the **** ******** ******* ******** ******* **** ****** ? 2)…" at bounding box center [439, 421] width 589 height 59
select select "****"
select select "*******"
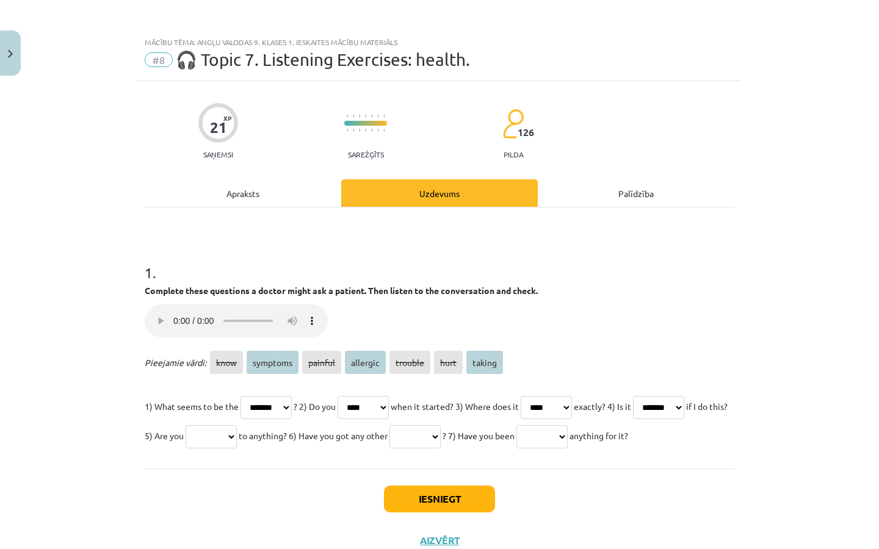
select select "********"
select select "******"
click at [443, 513] on button "Iesniegt" at bounding box center [439, 499] width 111 height 27
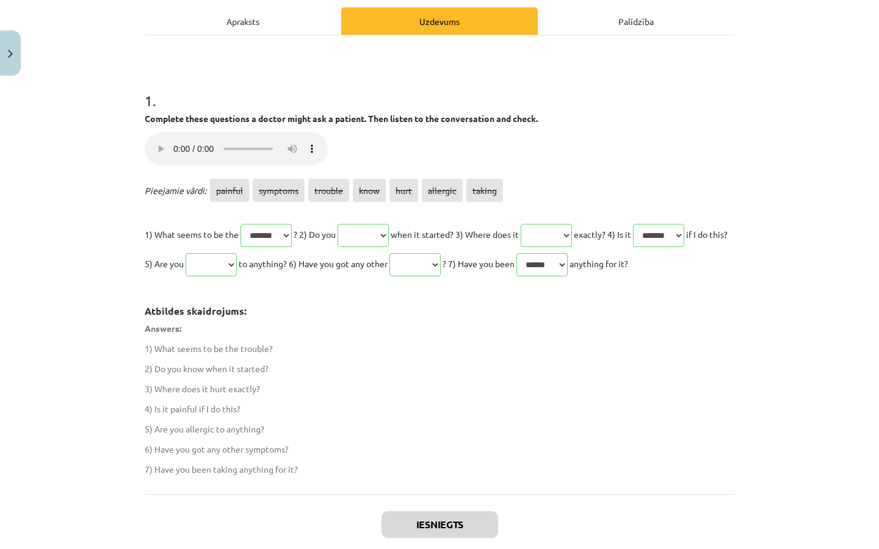
scroll to position [252, 0]
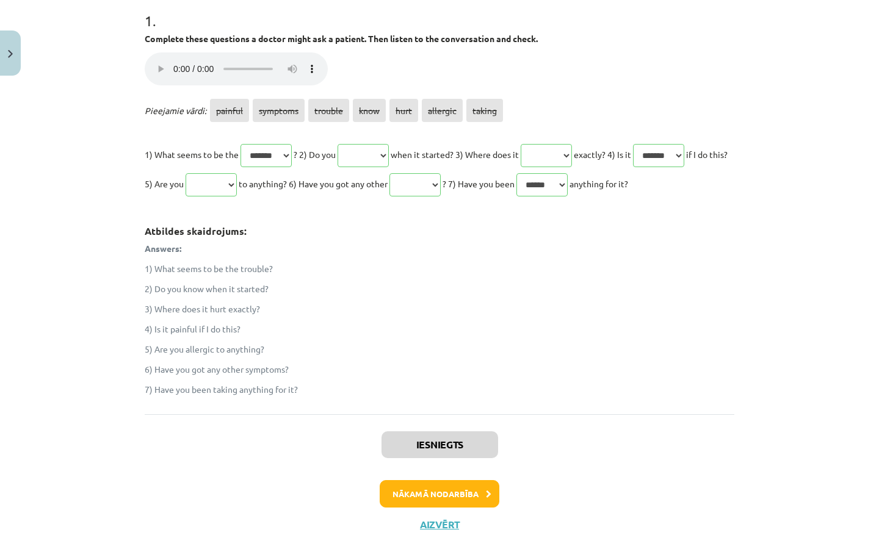
click at [445, 531] on button "Aizvērt" at bounding box center [439, 525] width 46 height 12
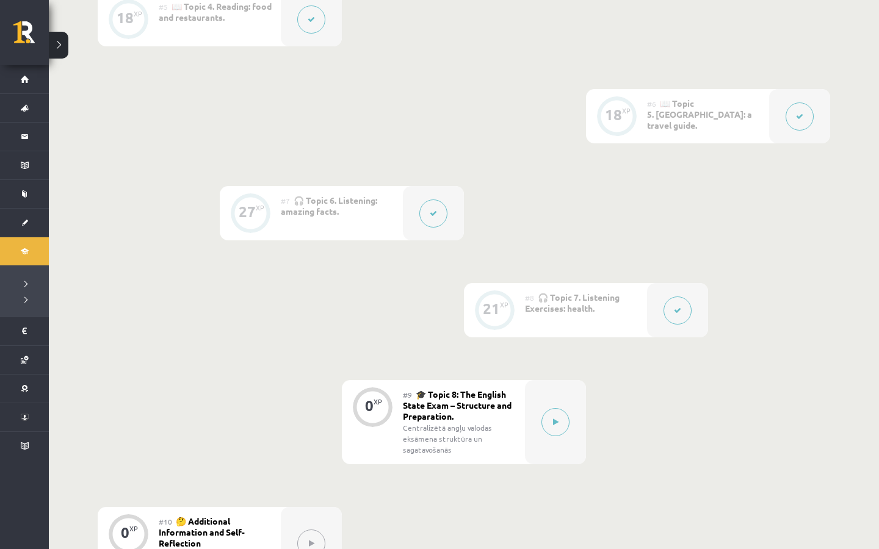
scroll to position [749, 0]
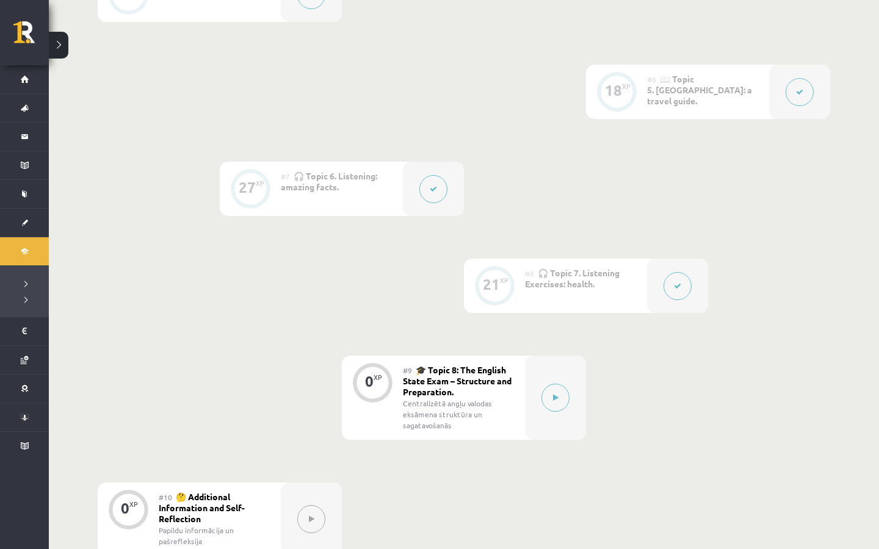
drag, startPoint x: 469, startPoint y: 286, endPoint x: 446, endPoint y: 257, distance: 36.9
click at [445, 258] on div "0 XP #1 💡 Pirms sāc mācīties! Ievada daļa Introduction 6 XP #2 🔤 Topic 1. Vocab…" at bounding box center [464, 68] width 732 height 976
click at [780, 81] on div at bounding box center [799, 92] width 61 height 54
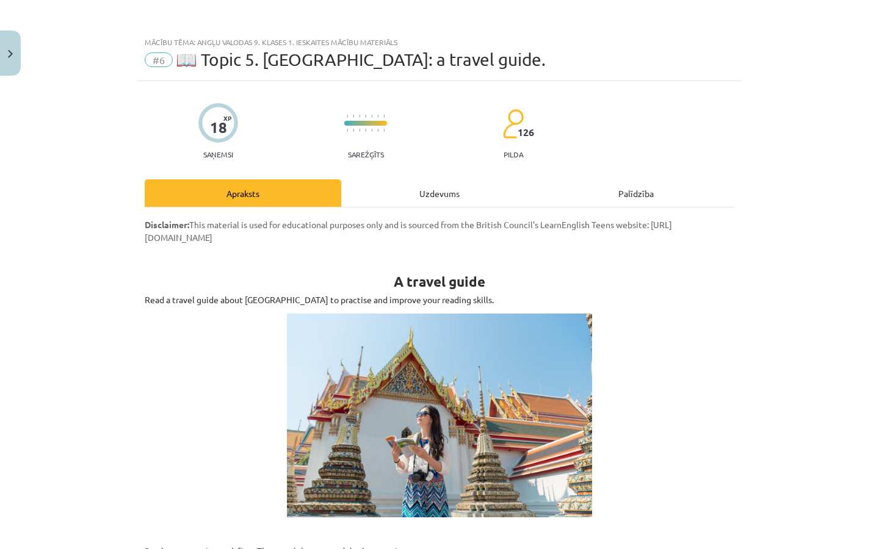
click at [461, 194] on div "Uzdevums" at bounding box center [439, 192] width 196 height 27
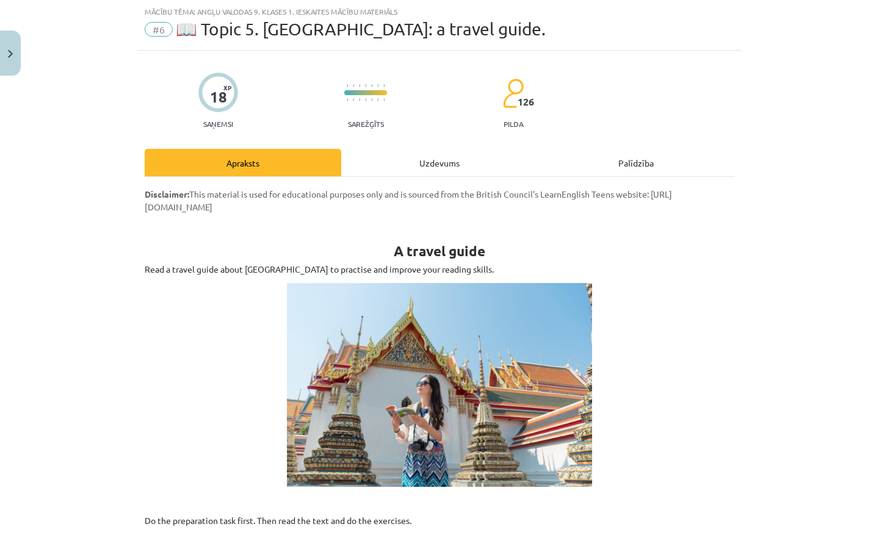
select select "*********"
select select "**********"
select select "*******"
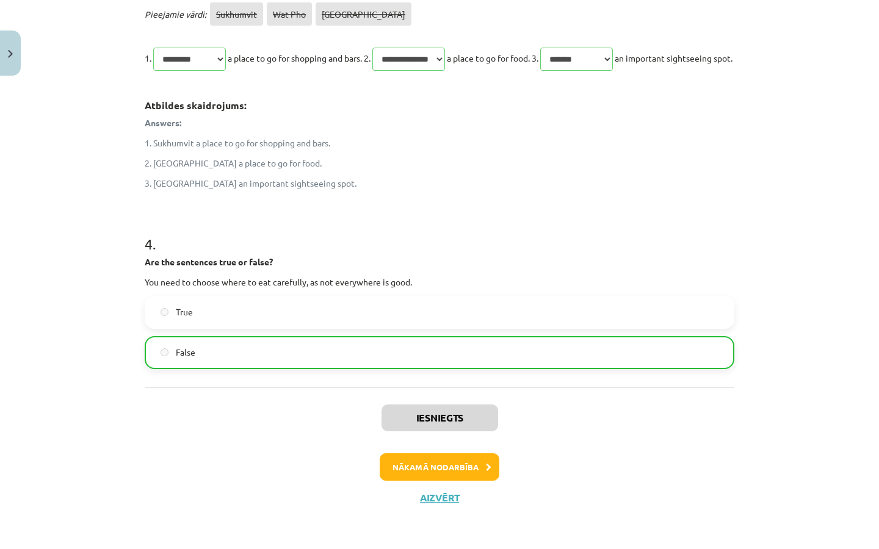
scroll to position [694, 0]
click at [189, 330] on div "True False" at bounding box center [439, 332] width 589 height 73
click at [189, 316] on span "True" at bounding box center [184, 312] width 17 height 13
click at [447, 497] on button "Aizvērt" at bounding box center [439, 498] width 46 height 12
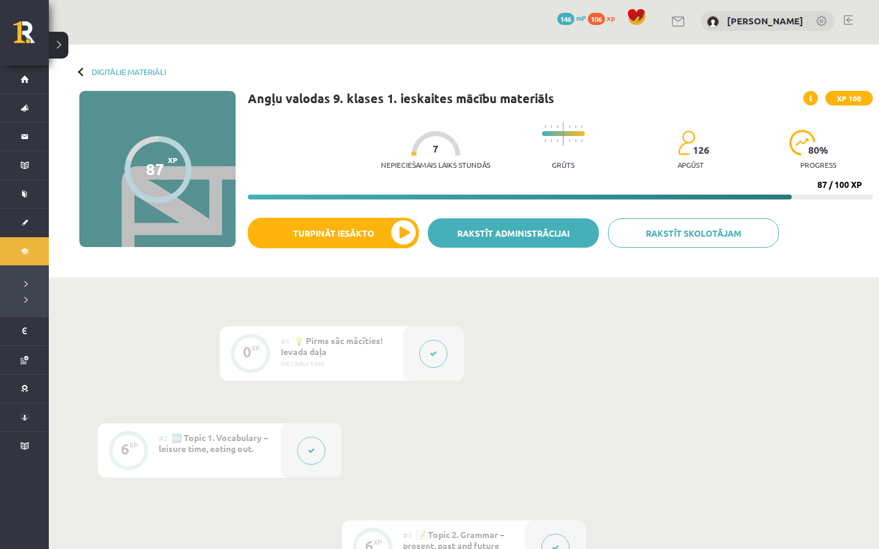
scroll to position [0, 0]
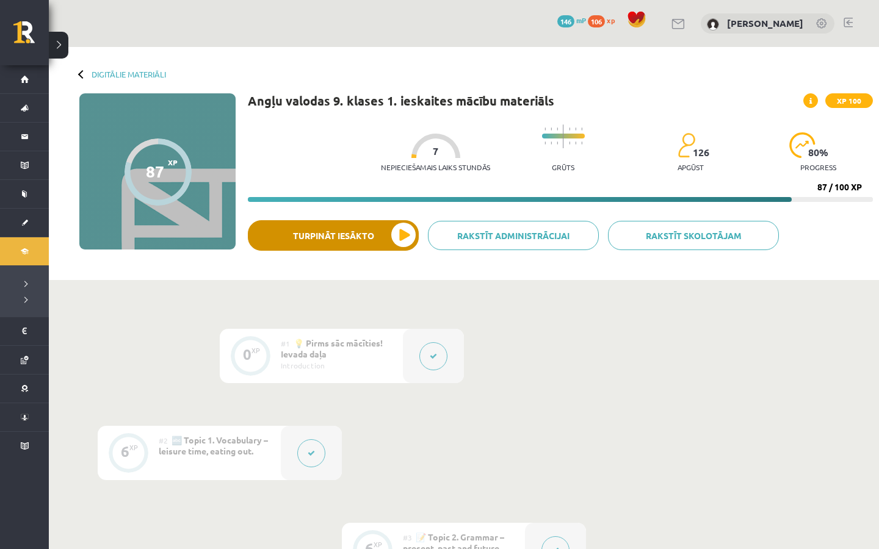
click at [320, 237] on button "Turpināt iesākto" at bounding box center [333, 235] width 171 height 31
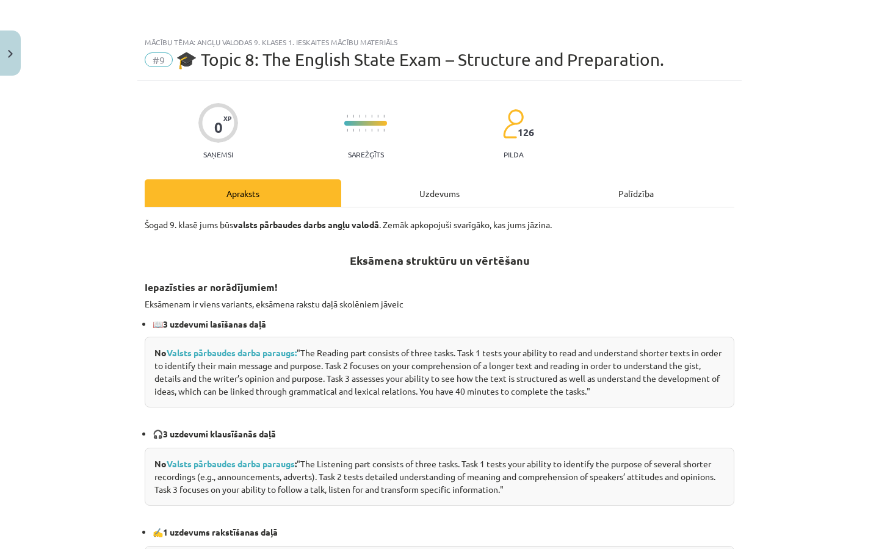
click at [447, 184] on div "Uzdevums" at bounding box center [439, 192] width 196 height 27
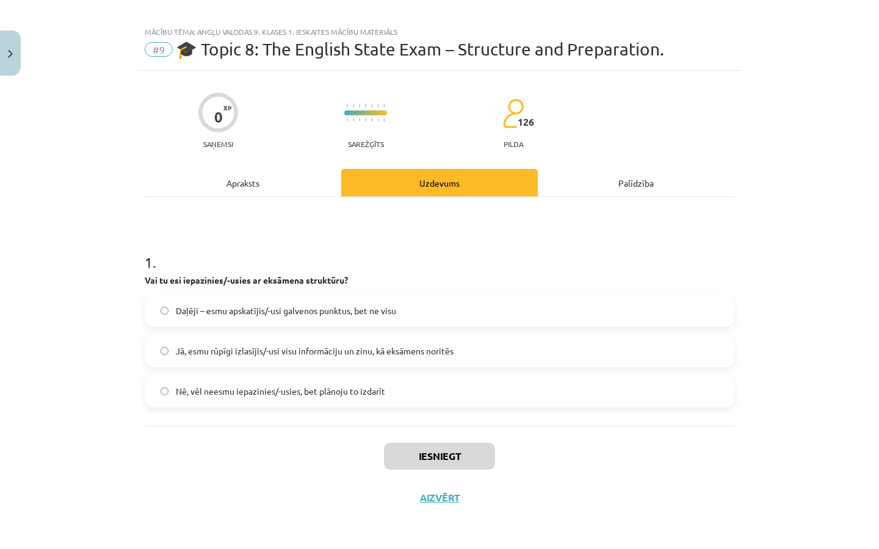
click at [283, 173] on div "Apraksts" at bounding box center [243, 182] width 196 height 27
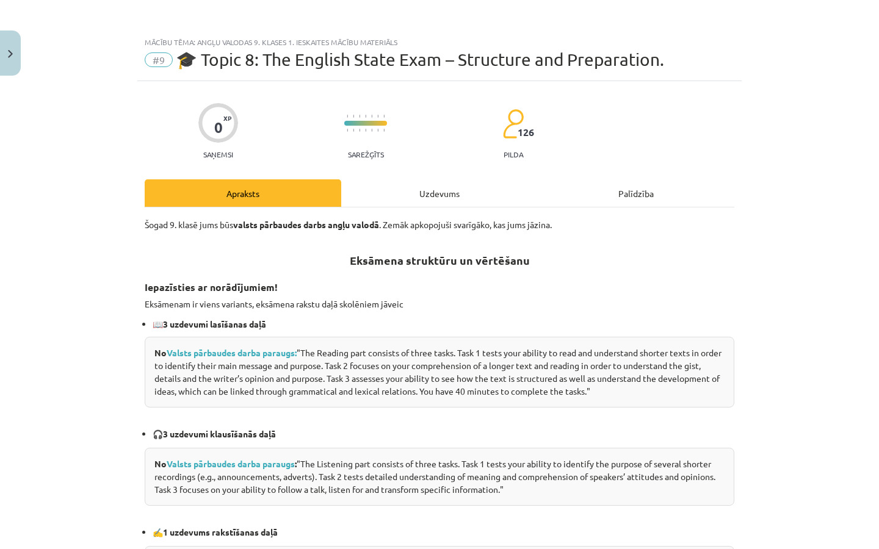
scroll to position [0, 0]
click at [7, 49] on button "Close" at bounding box center [10, 53] width 21 height 45
